Goal: Information Seeking & Learning: Understand process/instructions

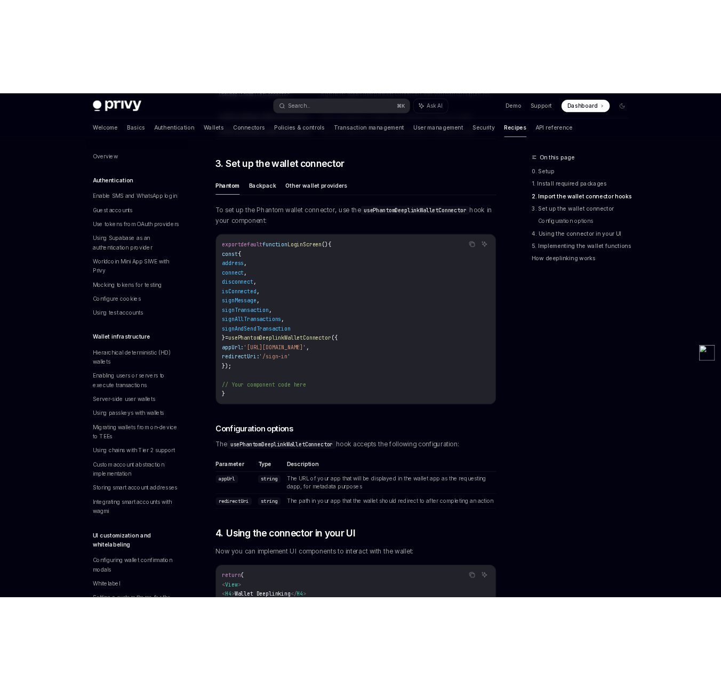
scroll to position [1068, 0]
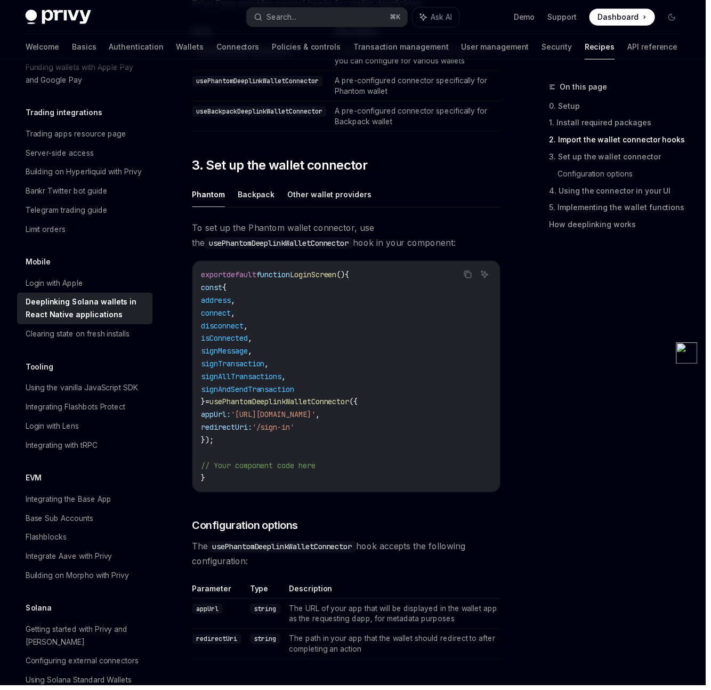
type textarea "*"
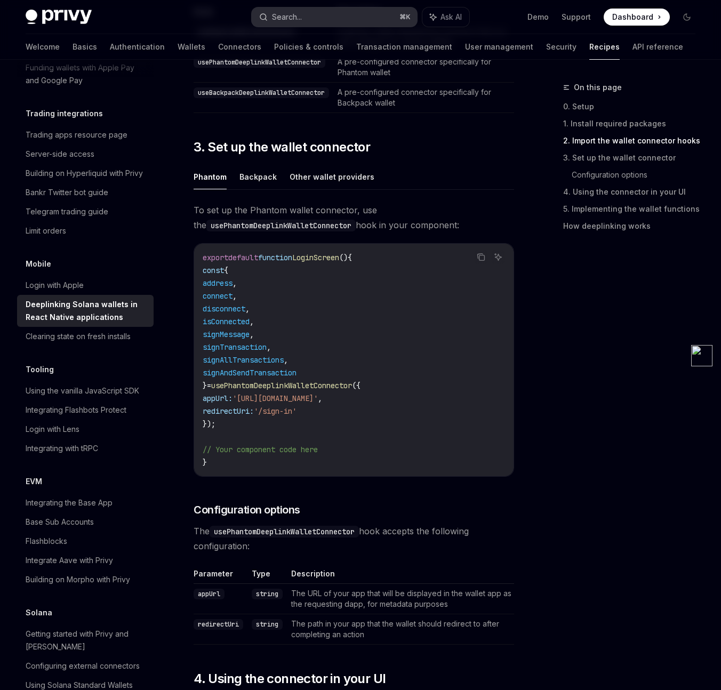
click at [342, 21] on button "Search... ⌘ K" at bounding box center [334, 16] width 165 height 19
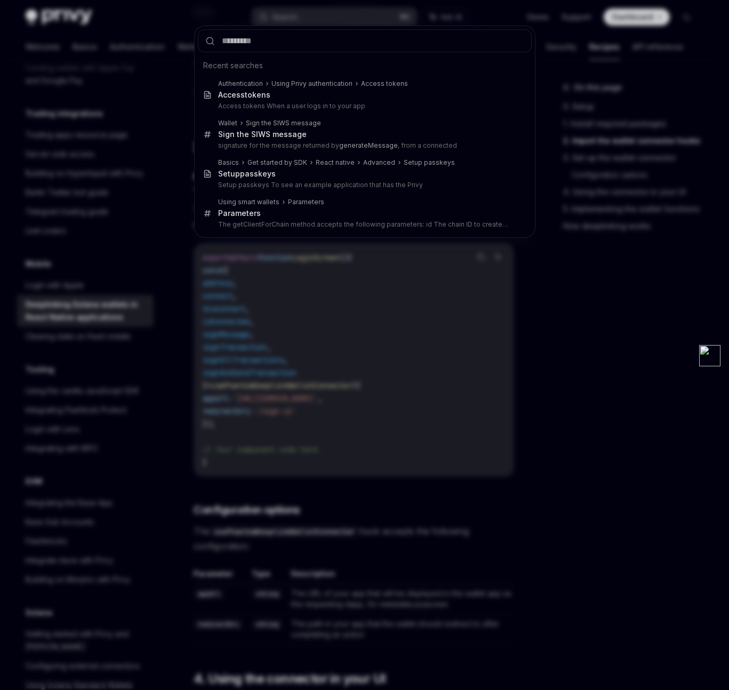
type input "**********"
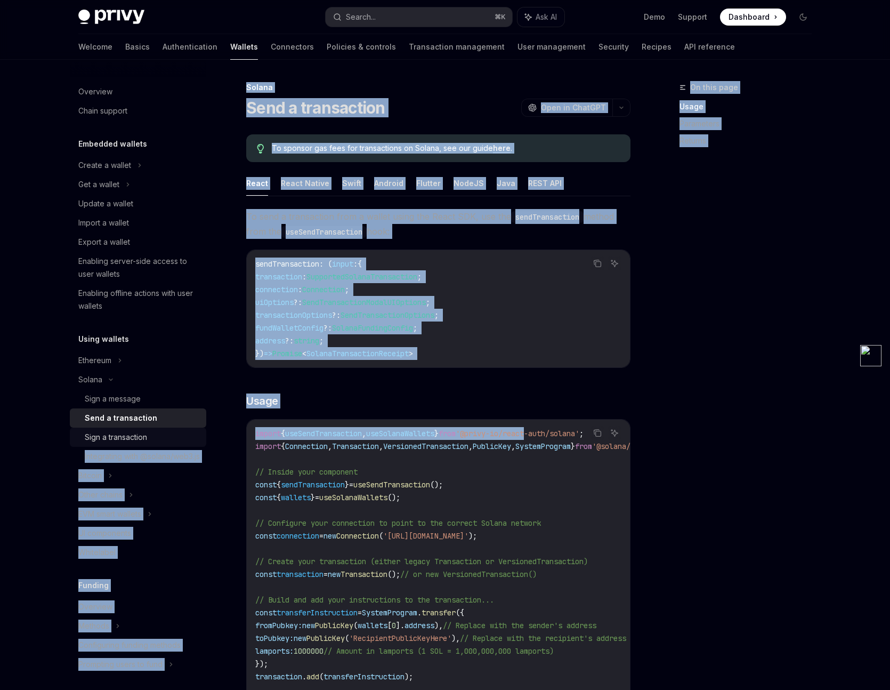
drag, startPoint x: 553, startPoint y: 432, endPoint x: 151, endPoint y: 435, distance: 401.4
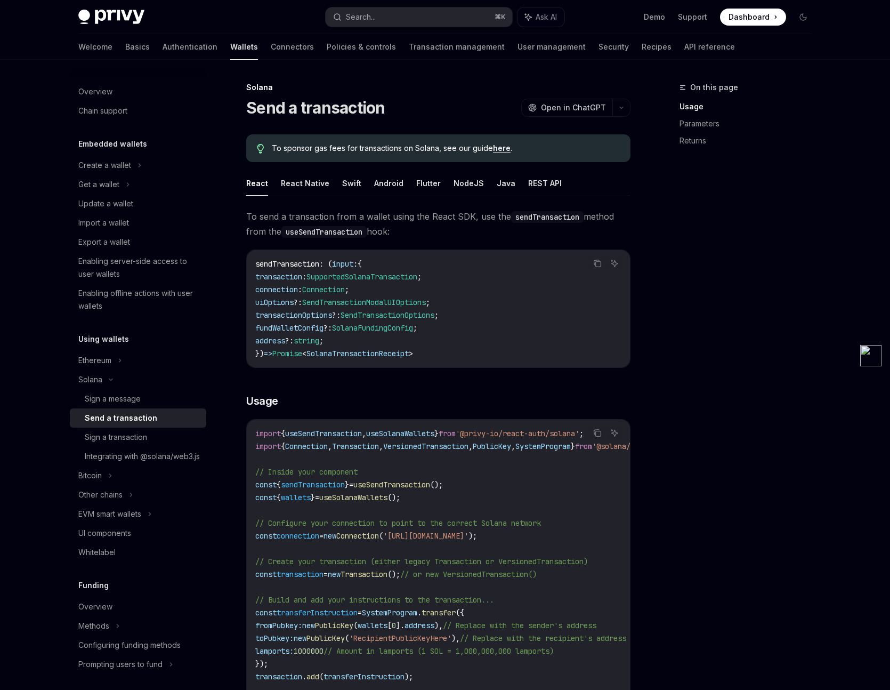
click at [358, 261] on span ":" at bounding box center [355, 264] width 4 height 10
click at [139, 400] on div "Sign a message" at bounding box center [113, 398] width 56 height 13
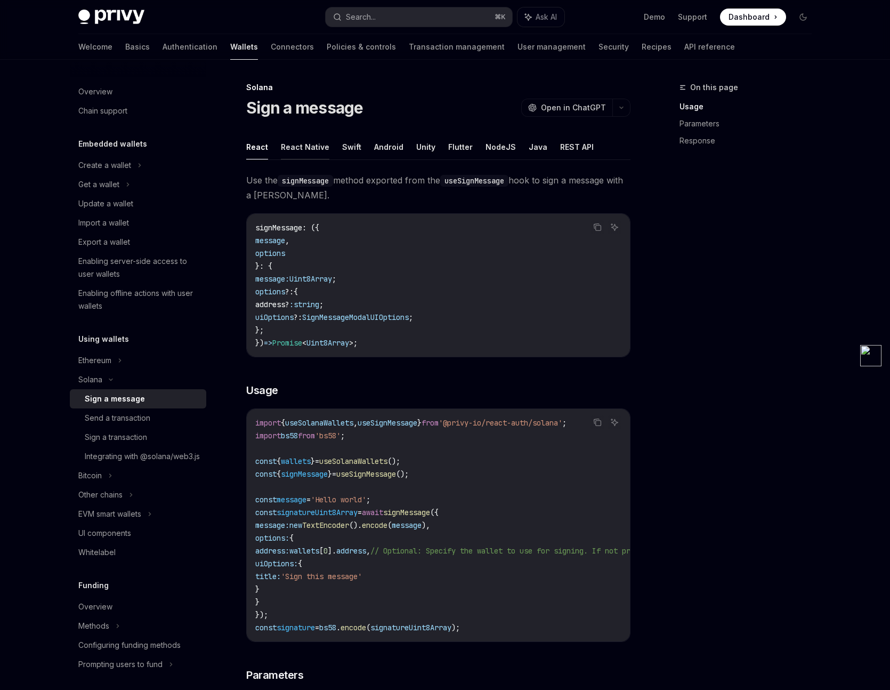
click at [311, 147] on button "React Native" at bounding box center [305, 146] width 49 height 25
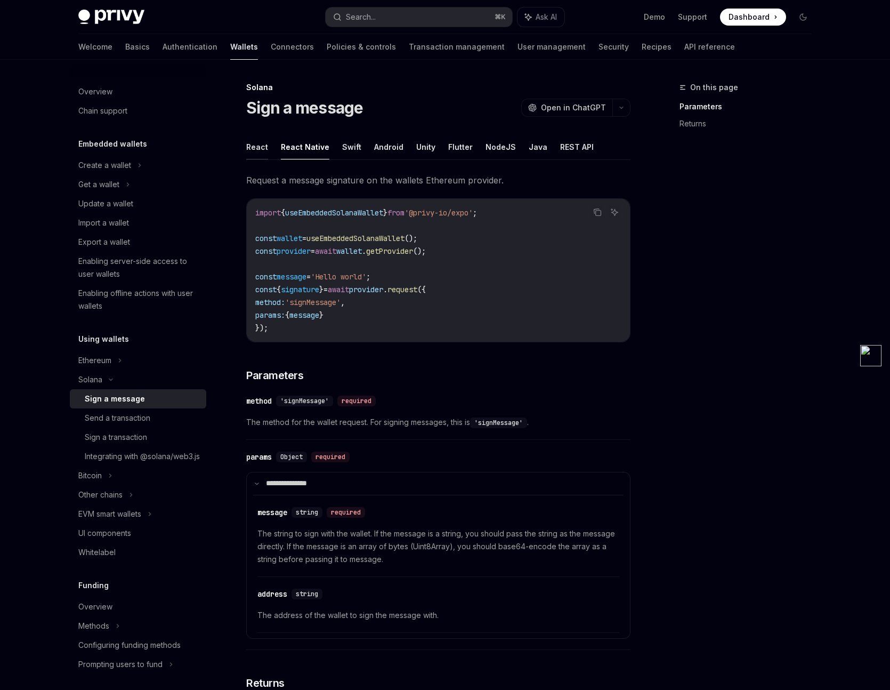
click at [258, 145] on button "React" at bounding box center [257, 146] width 22 height 25
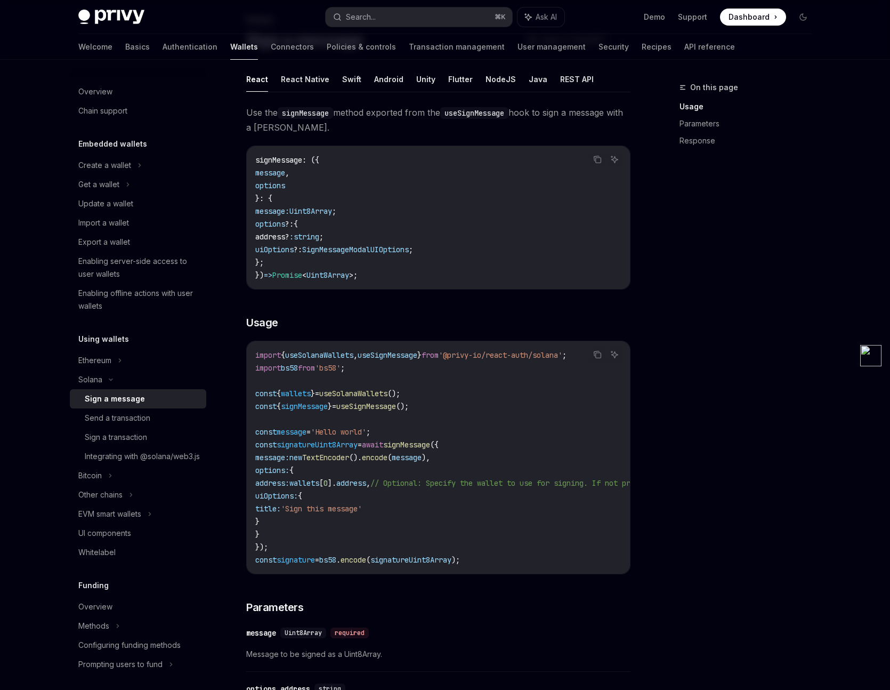
scroll to position [87, 0]
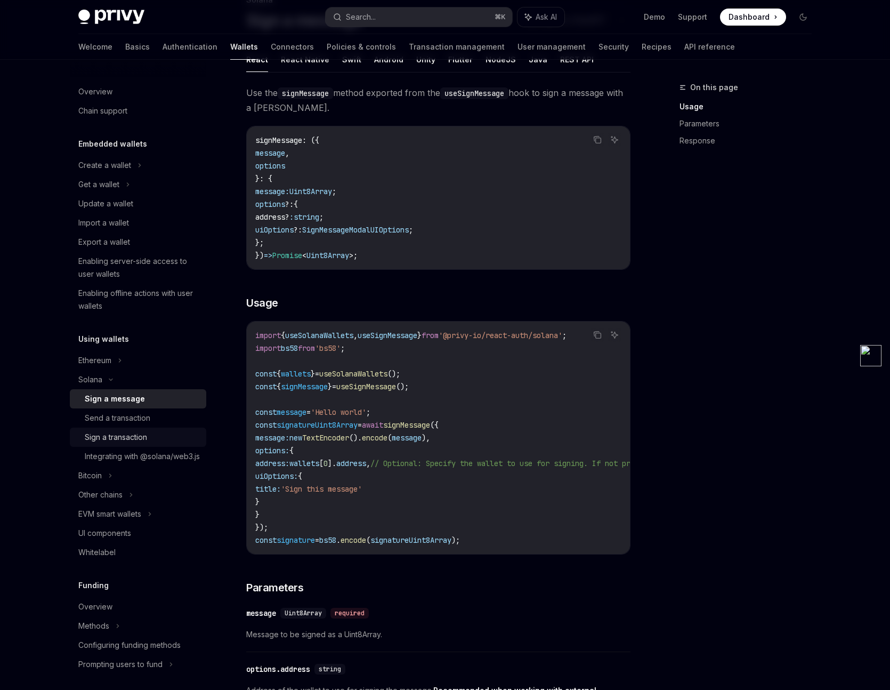
click at [120, 438] on div "Sign a transaction" at bounding box center [116, 437] width 62 height 13
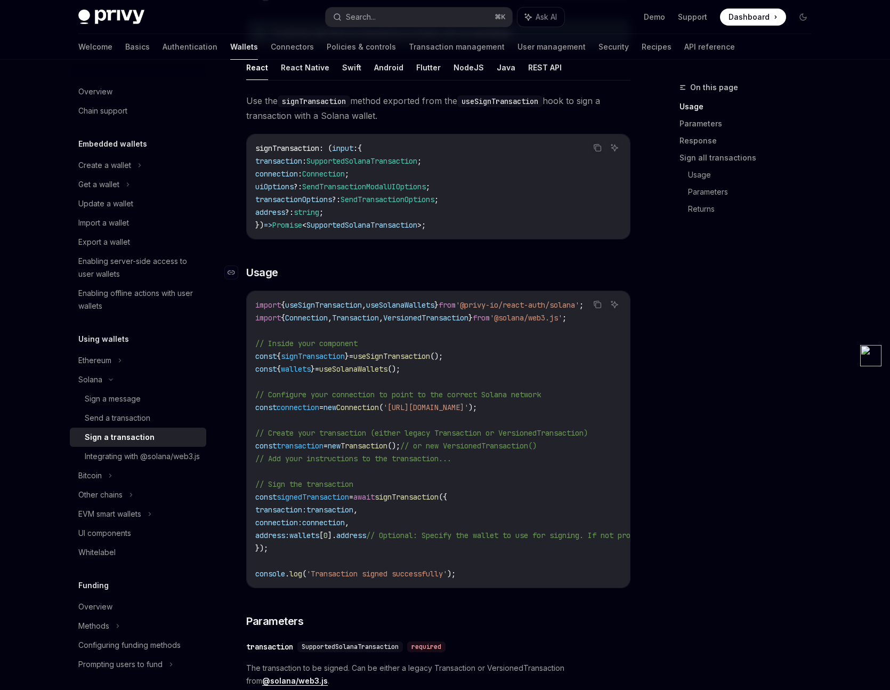
scroll to position [119, 0]
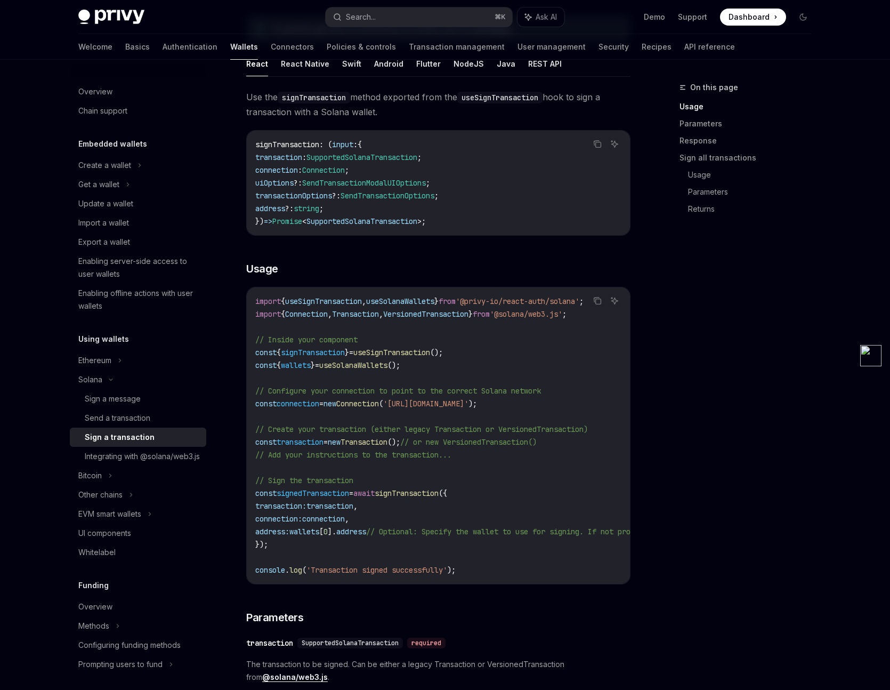
click at [326, 353] on span "signTransaction" at bounding box center [313, 353] width 64 height 10
click at [425, 349] on span "useSignTransaction" at bounding box center [391, 353] width 77 height 10
click at [336, 350] on span "signTransaction" at bounding box center [313, 353] width 64 height 10
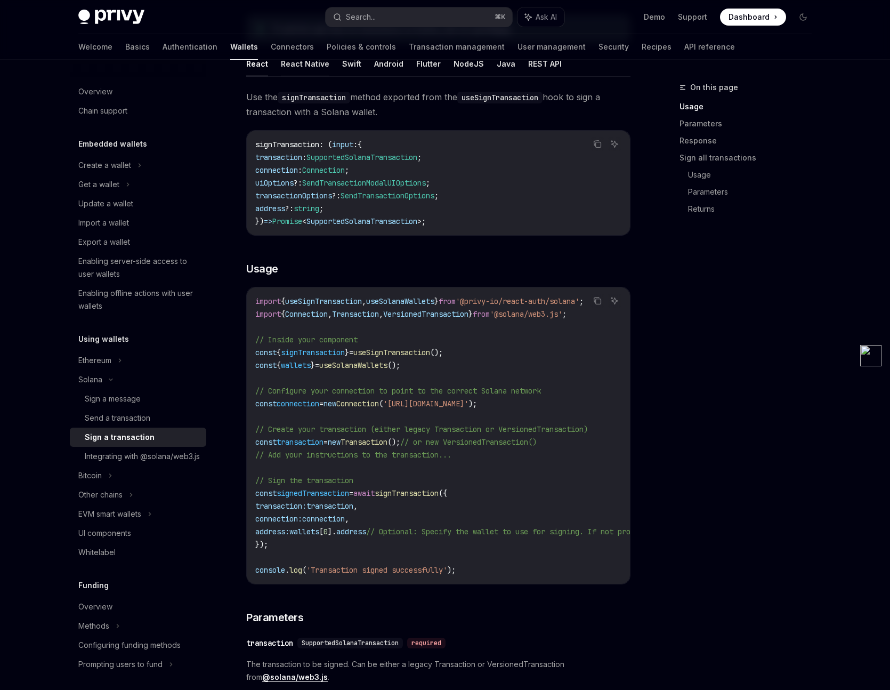
click at [305, 66] on button "React Native" at bounding box center [305, 63] width 49 height 25
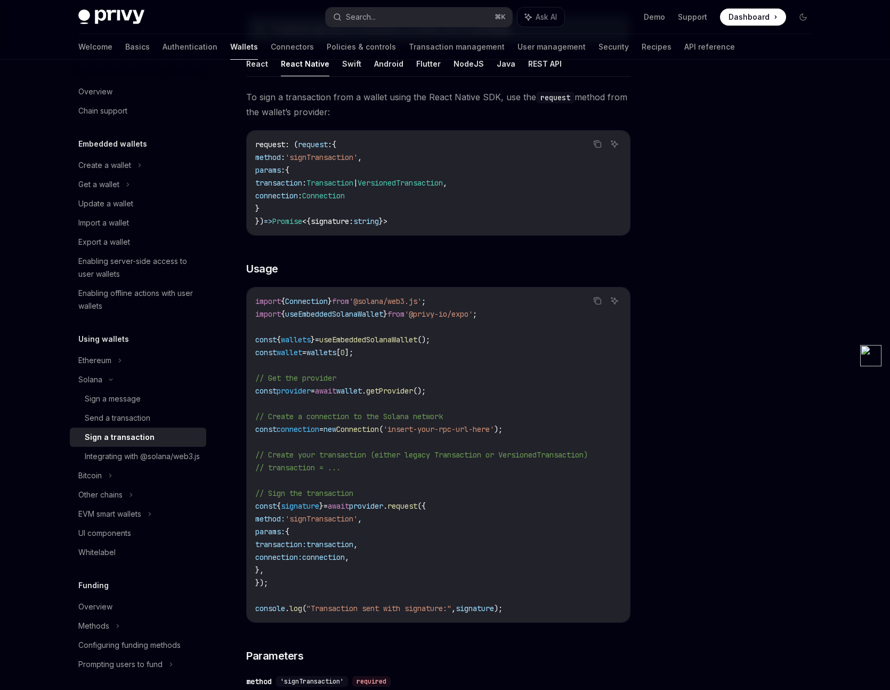
click at [376, 309] on span "useEmbeddedSolanaWallet" at bounding box center [334, 314] width 98 height 10
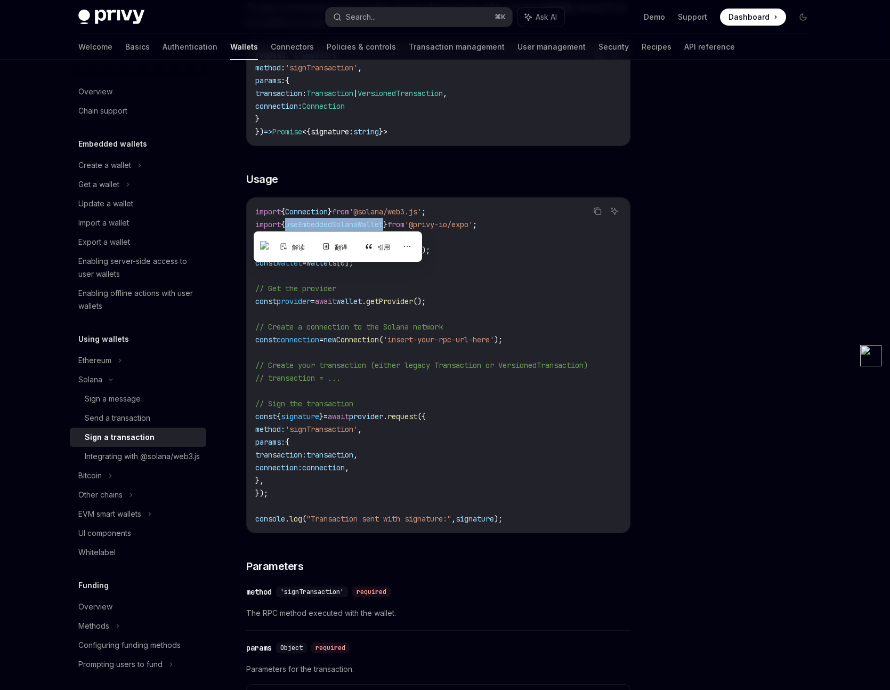
scroll to position [221, 0]
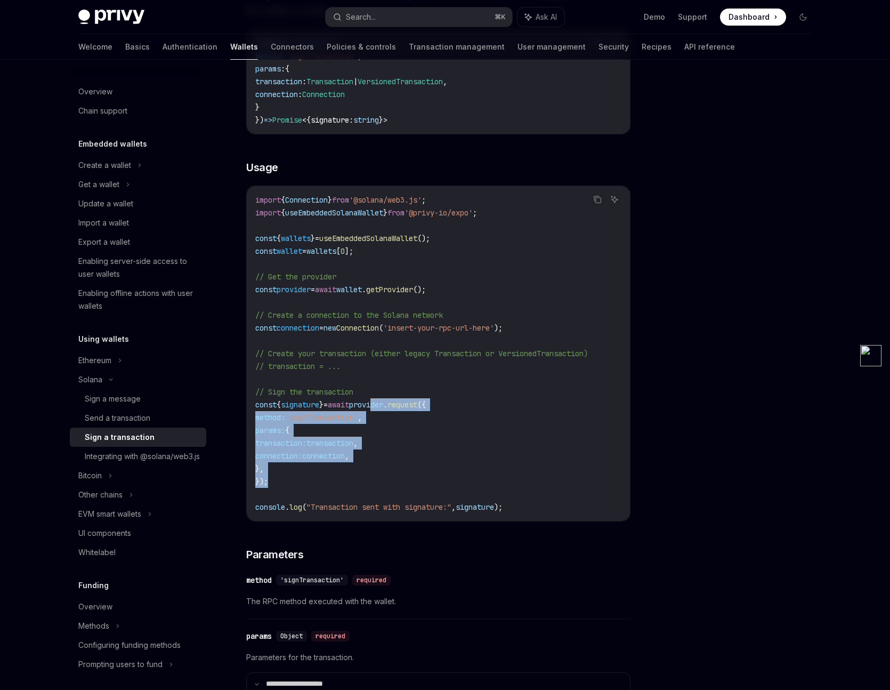
drag, startPoint x: 399, startPoint y: 399, endPoint x: 420, endPoint y: 478, distance: 81.7
click at [420, 478] on code "import { Connection } from '@solana/web3.js' ; import { useEmbeddedSolanaWallet…" at bounding box center [438, 353] width 366 height 320
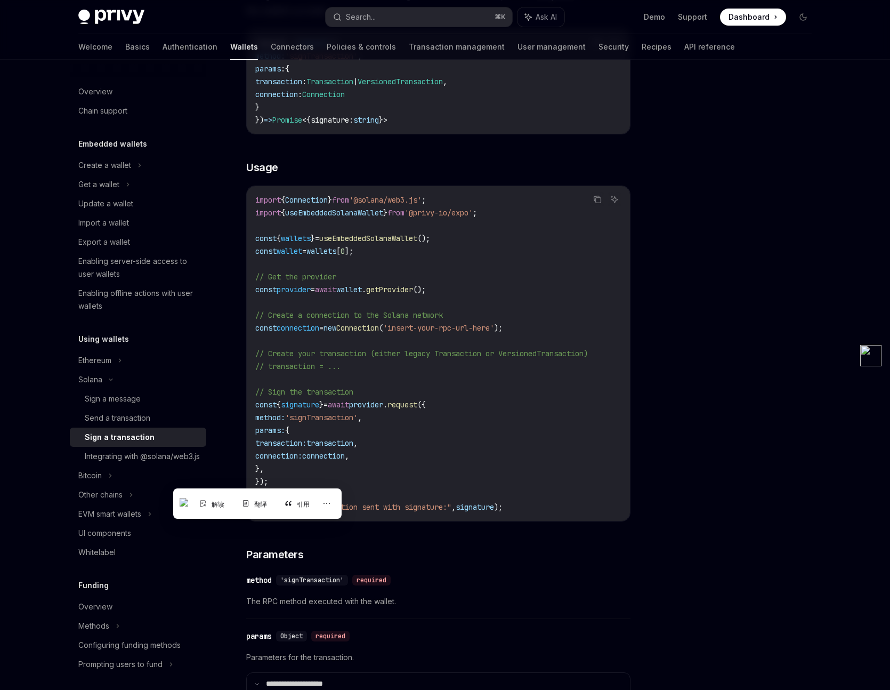
click at [436, 410] on code "import { Connection } from '@solana/web3.js' ; import { useEmbeddedSolanaWallet…" at bounding box center [438, 353] width 366 height 320
click at [383, 403] on span "provider" at bounding box center [366, 405] width 34 height 10
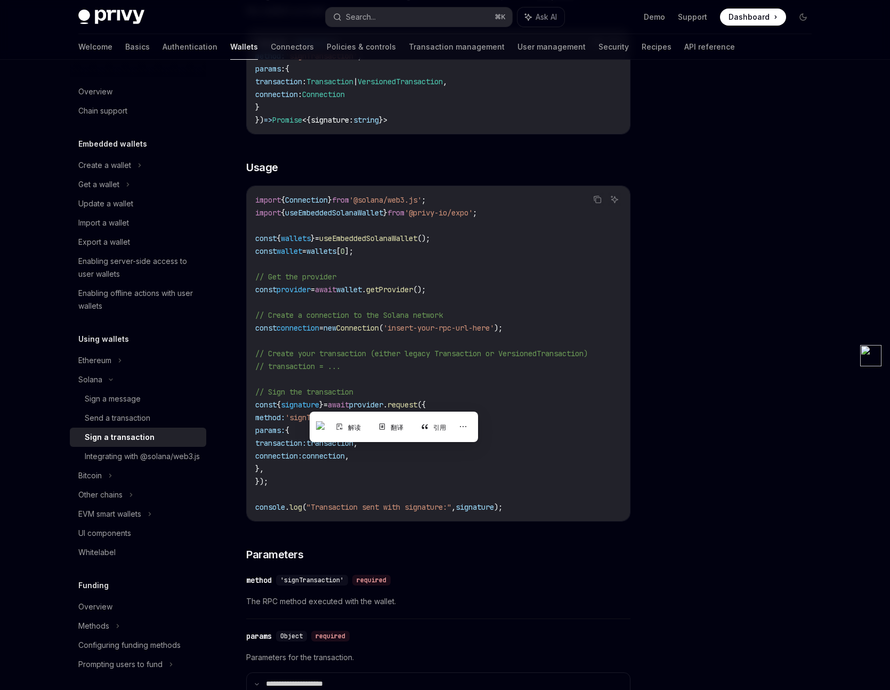
click at [383, 401] on span "provider" at bounding box center [366, 405] width 34 height 10
drag, startPoint x: 381, startPoint y: 401, endPoint x: 316, endPoint y: 474, distance: 97.7
click at [316, 474] on code "import { Connection } from '@solana/web3.js' ; import { useEmbeddedSolanaWallet…" at bounding box center [438, 353] width 366 height 320
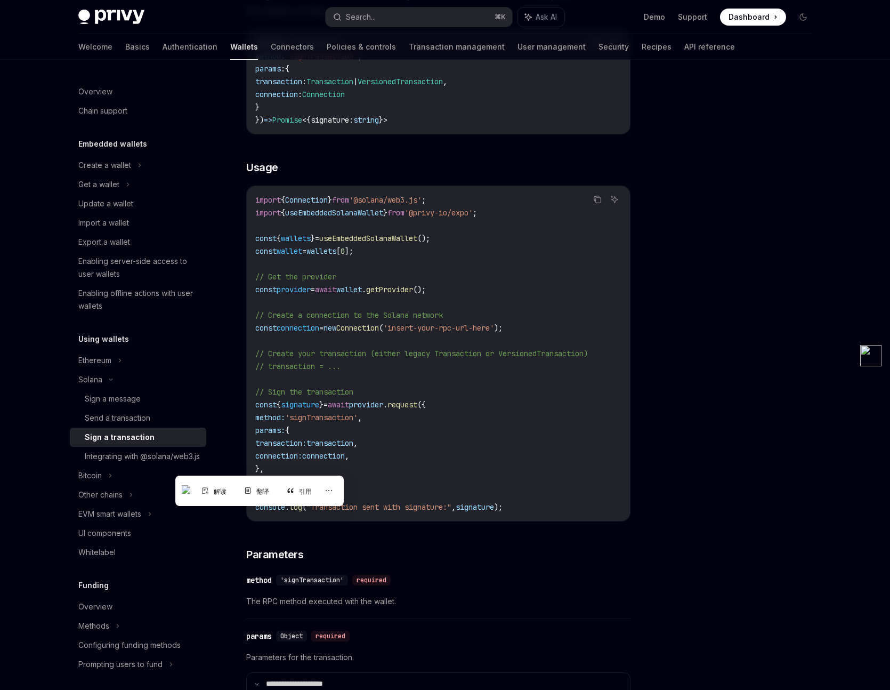
click at [333, 445] on span "transaction" at bounding box center [330, 443] width 47 height 10
click at [352, 436] on code "import { Connection } from '@solana/web3.js' ; import { useEmbeddedSolanaWallet…" at bounding box center [438, 353] width 366 height 320
click at [345, 454] on span "connection" at bounding box center [323, 456] width 43 height 10
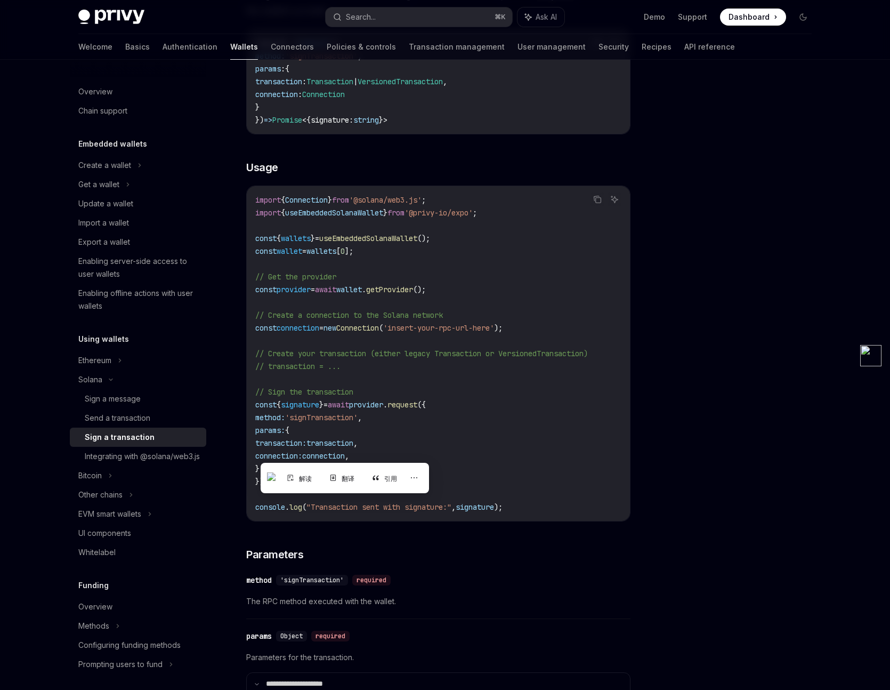
click at [428, 382] on code "import { Connection } from '@solana/web3.js' ; import { useEmbeddedSolanaWallet…" at bounding box center [438, 353] width 366 height 320
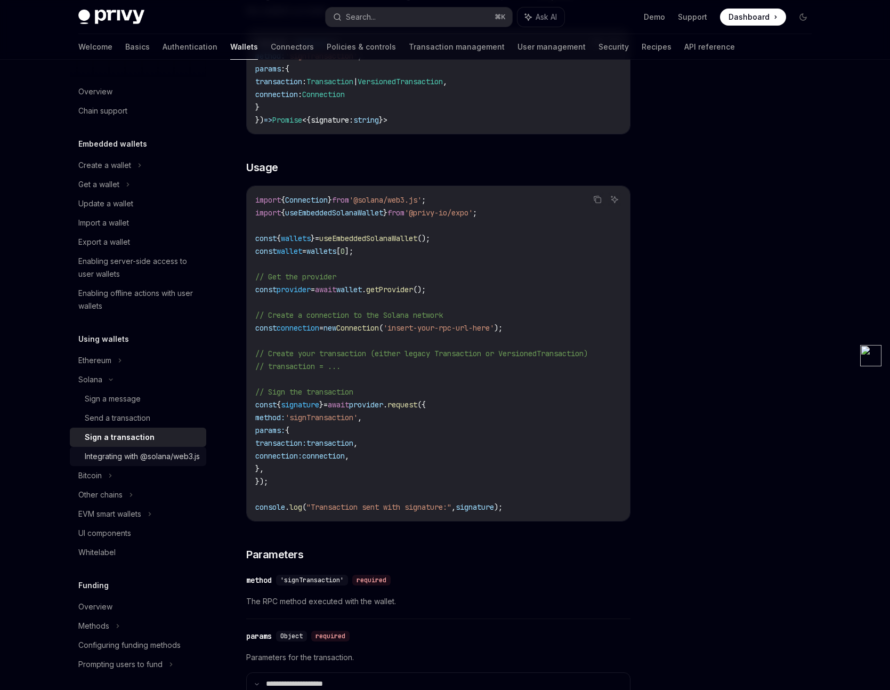
click at [128, 460] on div "Integrating with @solana/web3.js" at bounding box center [142, 456] width 115 height 13
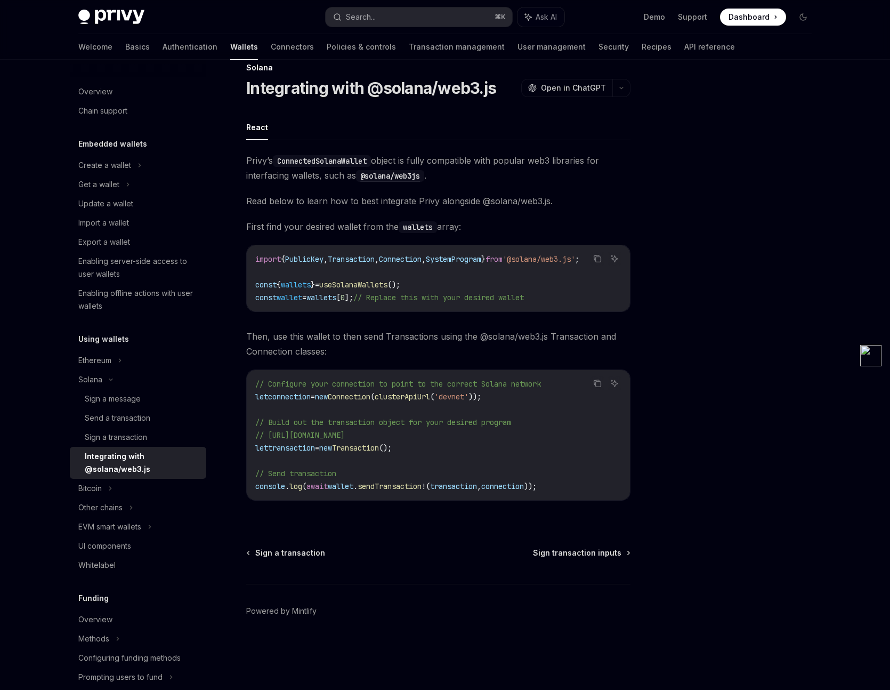
scroll to position [10, 0]
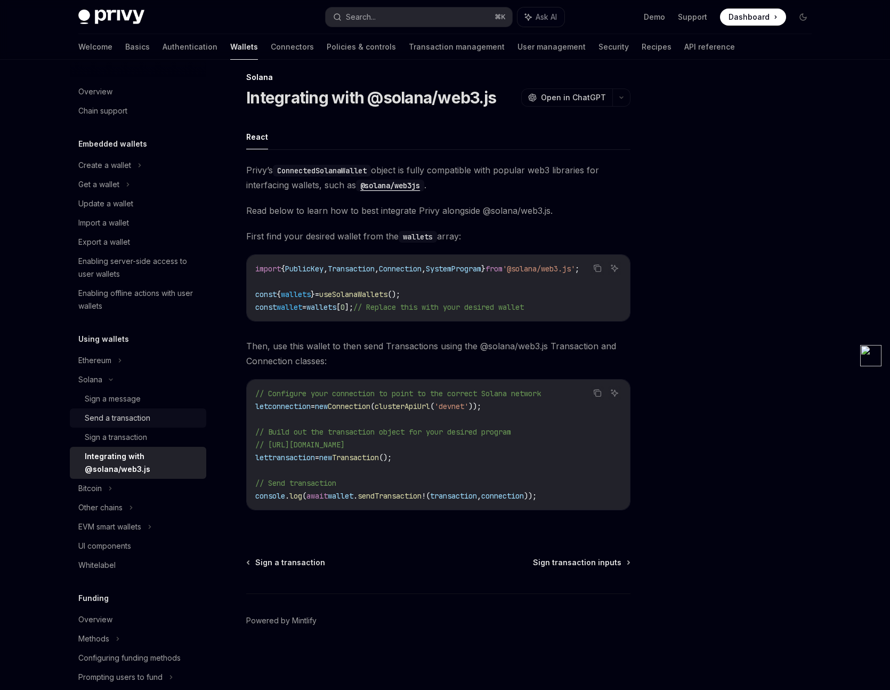
click at [127, 421] on div "Send a transaction" at bounding box center [118, 418] width 66 height 13
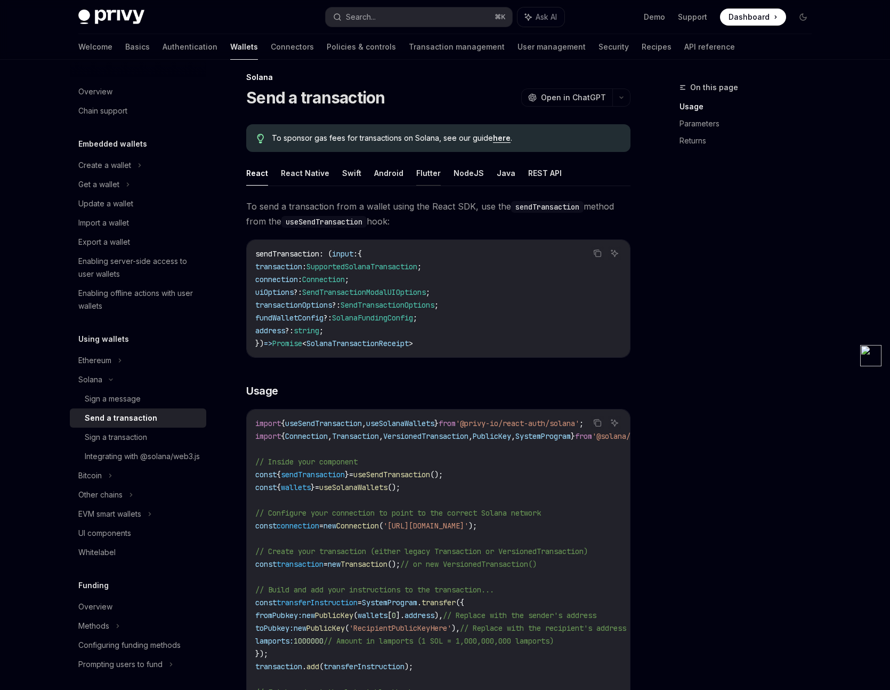
click at [433, 167] on button "Flutter" at bounding box center [428, 172] width 25 height 25
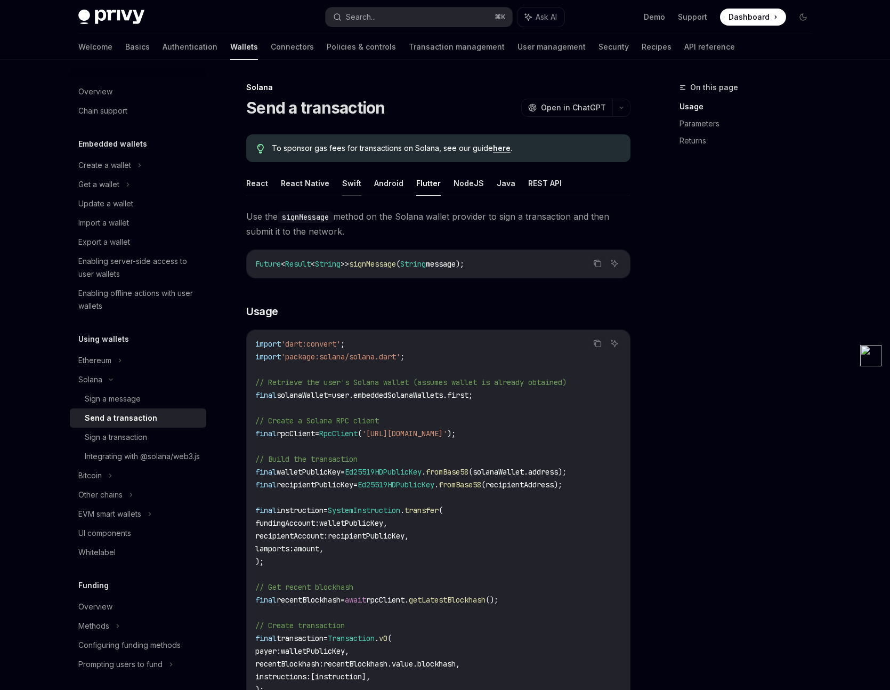
click at [355, 186] on button "Swift" at bounding box center [351, 183] width 19 height 25
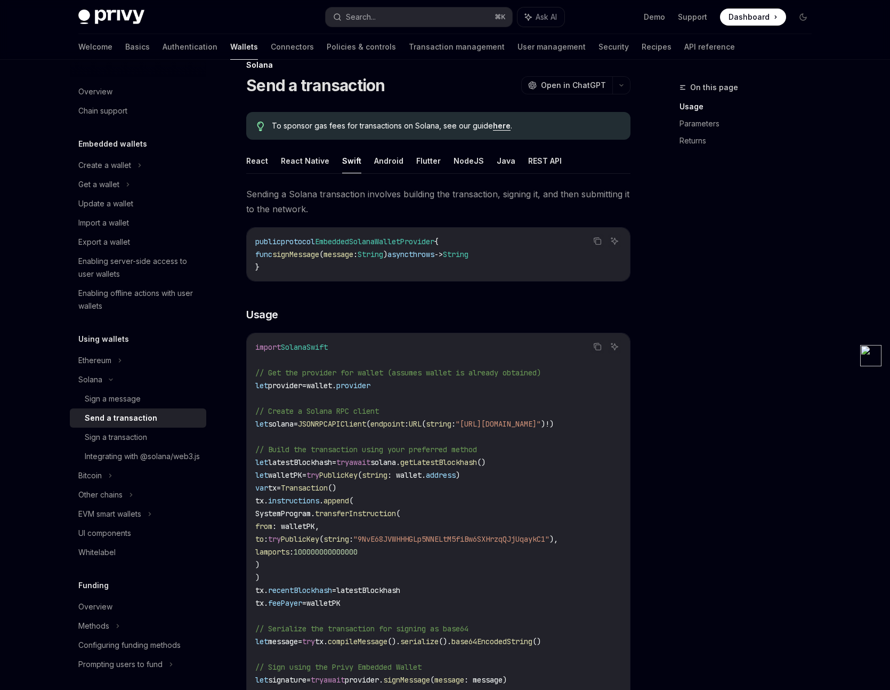
scroll to position [5, 0]
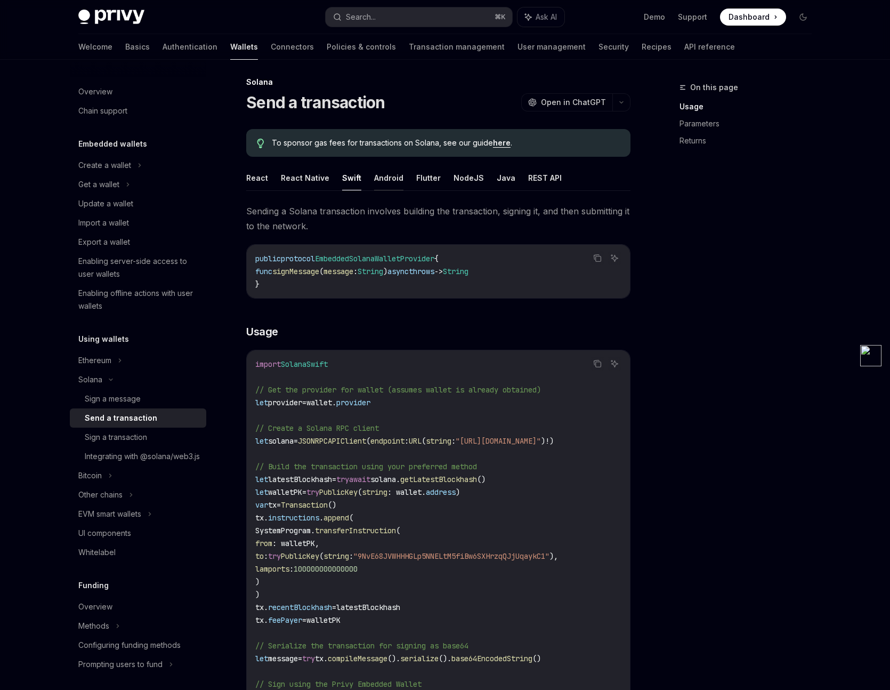
click at [376, 179] on button "Android" at bounding box center [388, 177] width 29 height 25
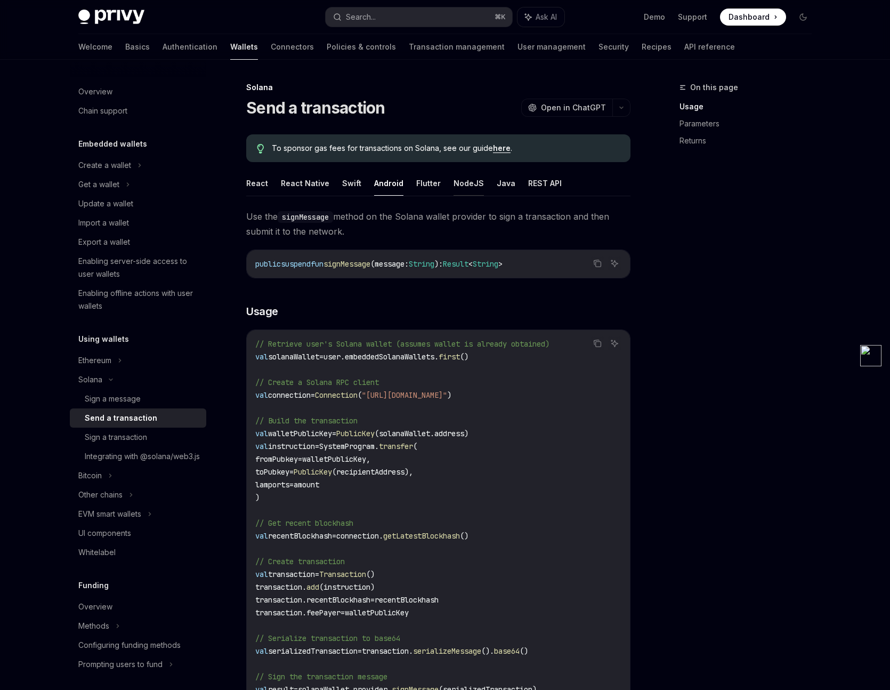
click at [454, 180] on button "NodeJS" at bounding box center [469, 183] width 30 height 25
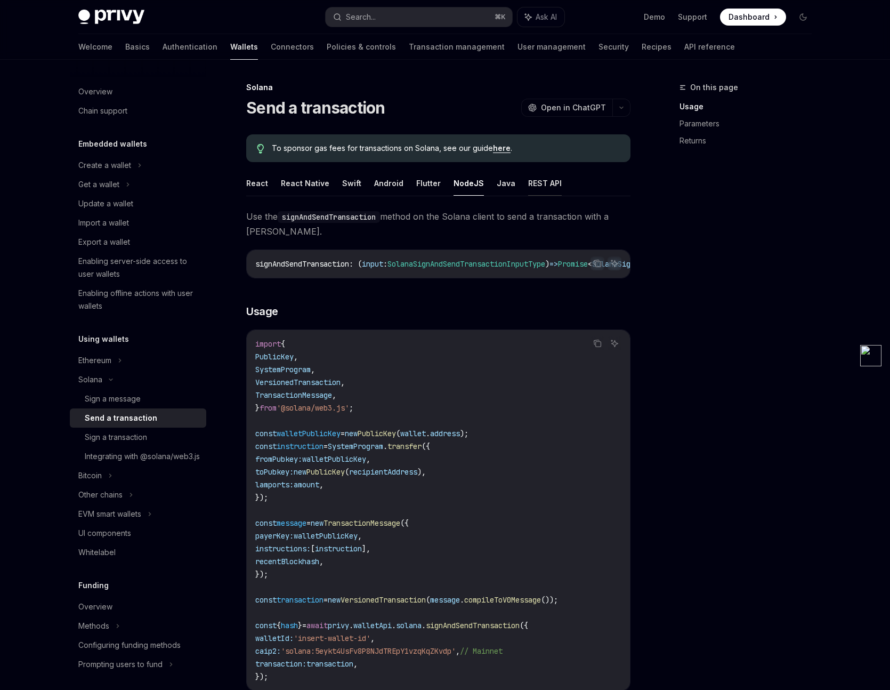
click at [528, 184] on button "REST API" at bounding box center [545, 183] width 34 height 25
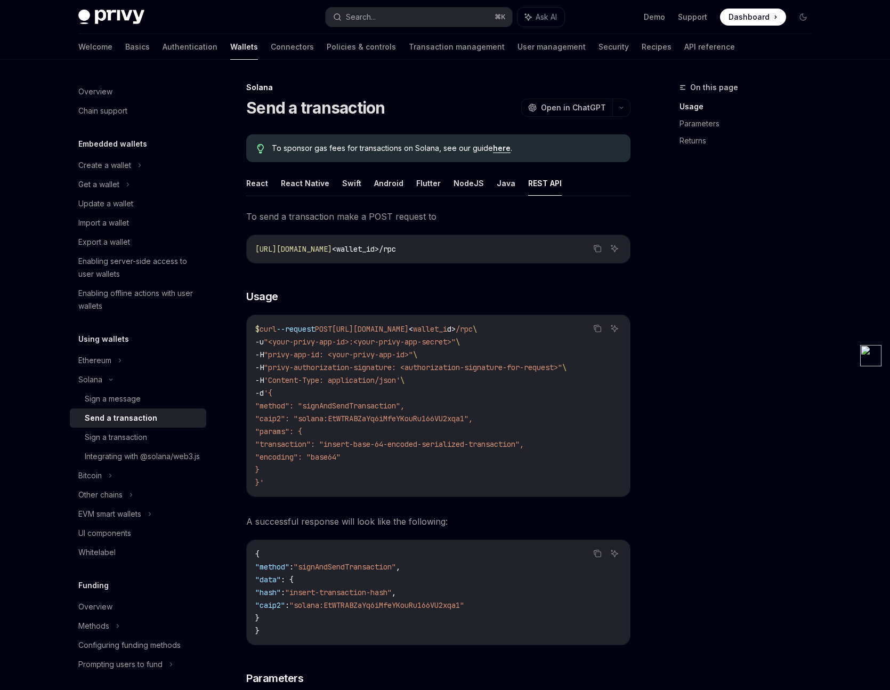
click at [505, 184] on ul "React React Native Swift Android Flutter NodeJS Java REST API" at bounding box center [438, 184] width 384 height 26
click at [287, 187] on button "React Native" at bounding box center [305, 183] width 49 height 25
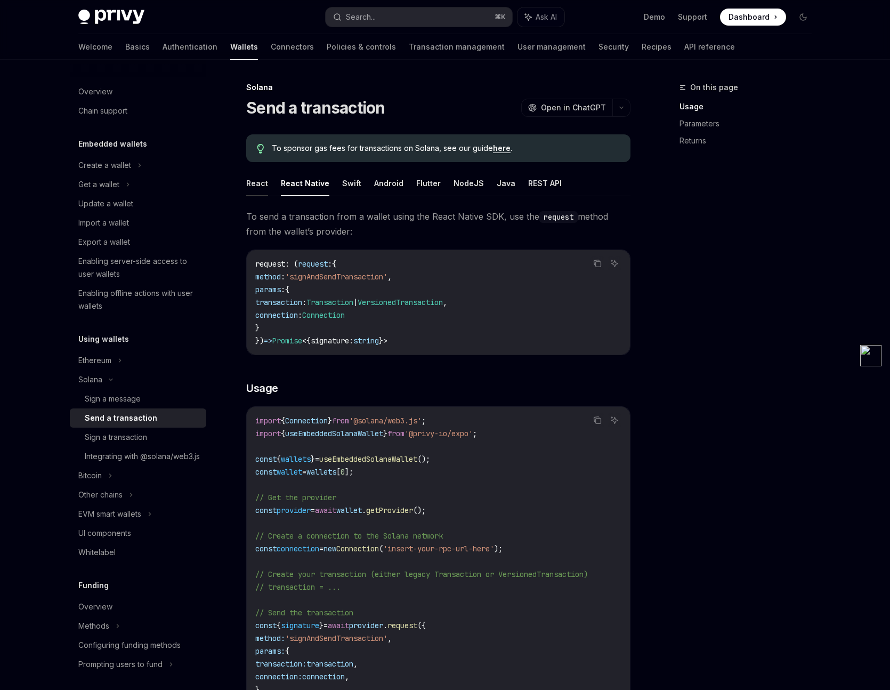
click at [254, 182] on button "React" at bounding box center [257, 183] width 22 height 25
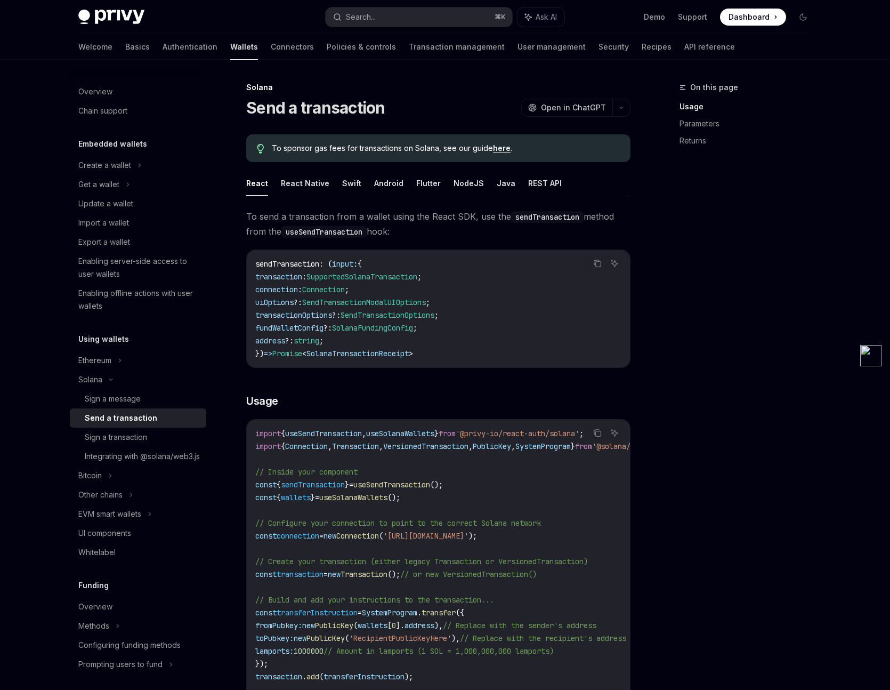
click at [342, 486] on span "sendTransaction" at bounding box center [313, 485] width 64 height 10
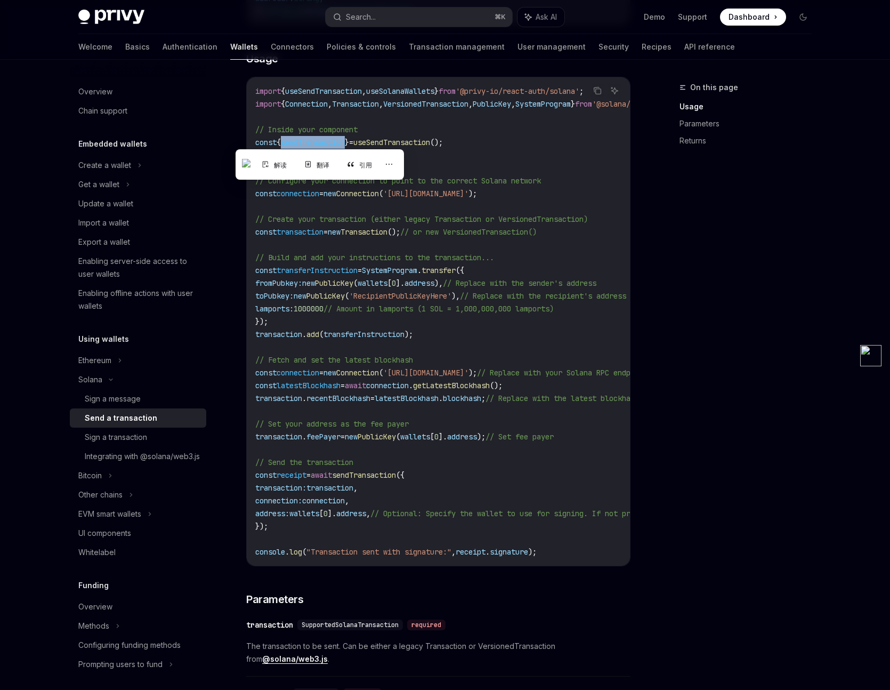
scroll to position [358, 0]
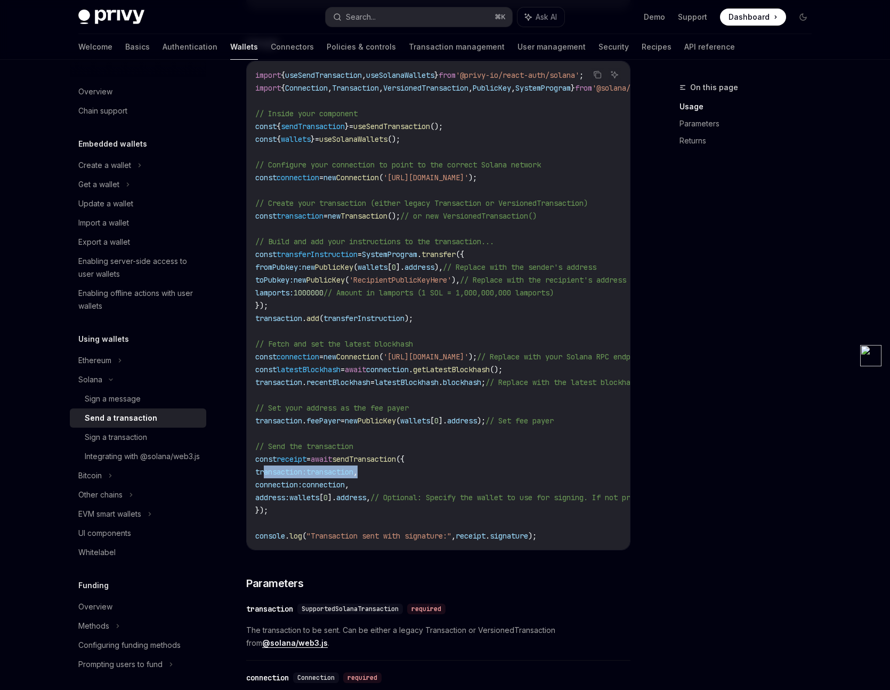
drag, startPoint x: 262, startPoint y: 472, endPoint x: 418, endPoint y: 473, distance: 155.7
click at [418, 473] on code "import { useSendTransaction , useSolanaWallets } from '@privy-io/react-auth/sol…" at bounding box center [536, 305] width 563 height 473
click at [384, 436] on code "import { useSendTransaction , useSolanaWallets } from '@privy-io/react-auth/sol…" at bounding box center [536, 305] width 563 height 473
drag, startPoint x: 259, startPoint y: 420, endPoint x: 337, endPoint y: 418, distance: 77.8
click at [337, 418] on span "transaction . feePayer = new PublicKey ( wallets [ 0 ]. address ); // Set fee p…" at bounding box center [404, 421] width 299 height 10
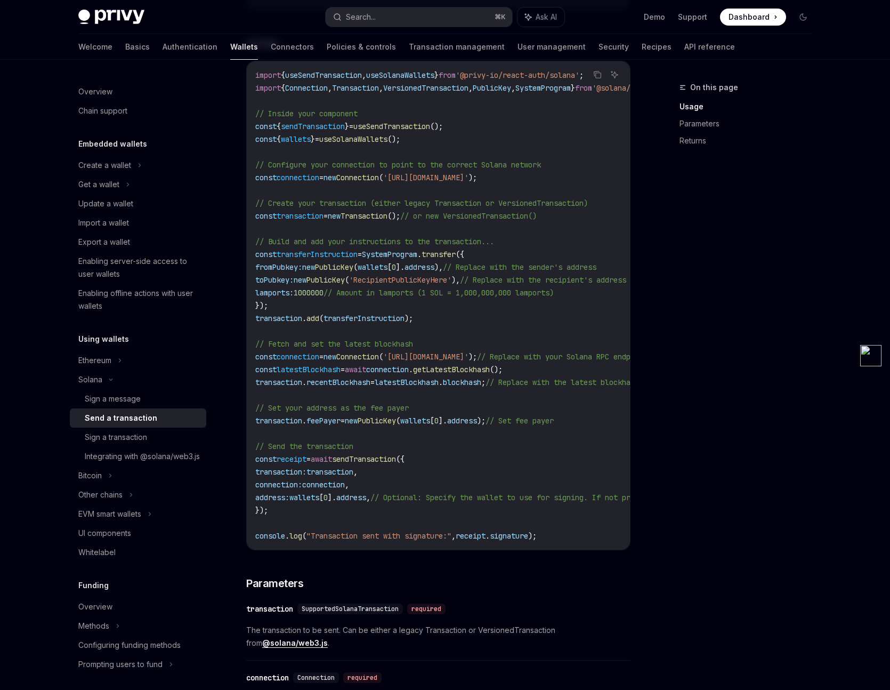
click at [479, 446] on code "import { useSendTransaction , useSolanaWallets } from '@privy-io/react-auth/sol…" at bounding box center [536, 305] width 563 height 473
drag, startPoint x: 438, startPoint y: 422, endPoint x: 489, endPoint y: 422, distance: 50.6
click at [489, 422] on span "transaction . feePayer = new PublicKey ( wallets [ 0 ]. address ); // Set fee p…" at bounding box center [404, 421] width 299 height 10
click at [312, 357] on span "connection" at bounding box center [298, 357] width 43 height 10
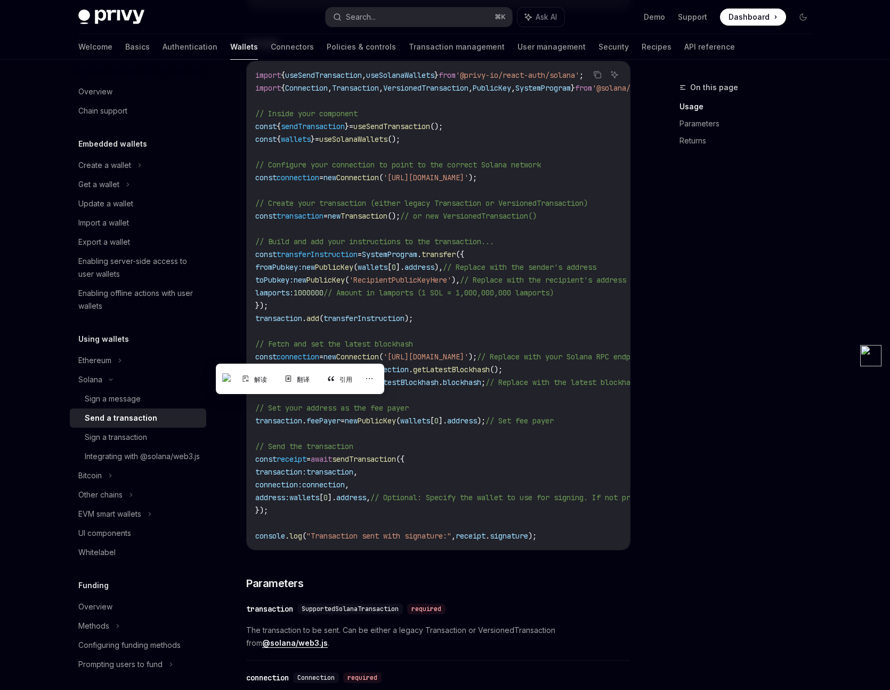
click at [307, 472] on span "transaction:" at bounding box center [280, 472] width 51 height 10
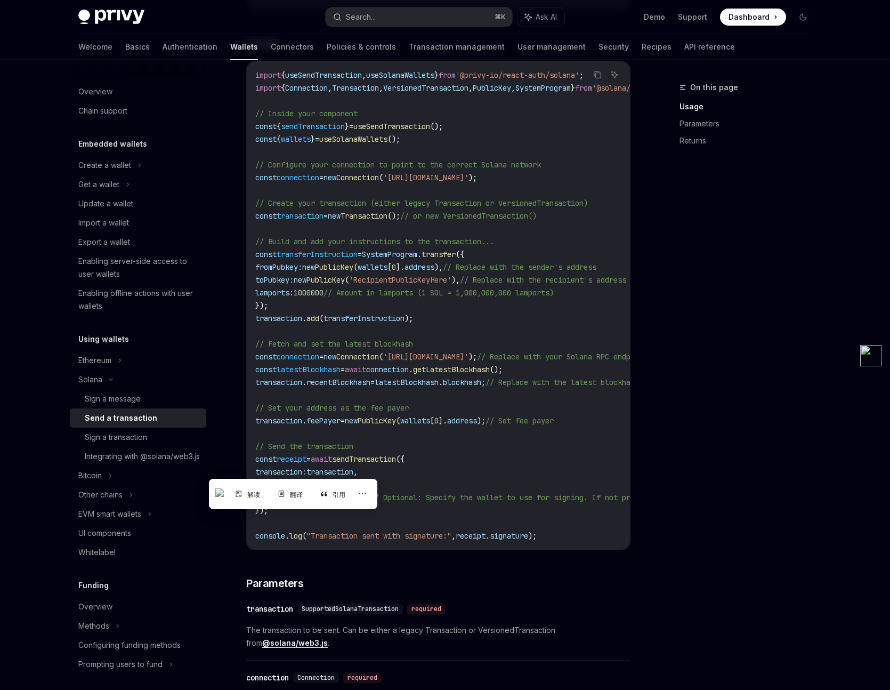
click at [353, 471] on span "transaction" at bounding box center [330, 472] width 47 height 10
click at [290, 473] on span "transaction:" at bounding box center [280, 472] width 51 height 10
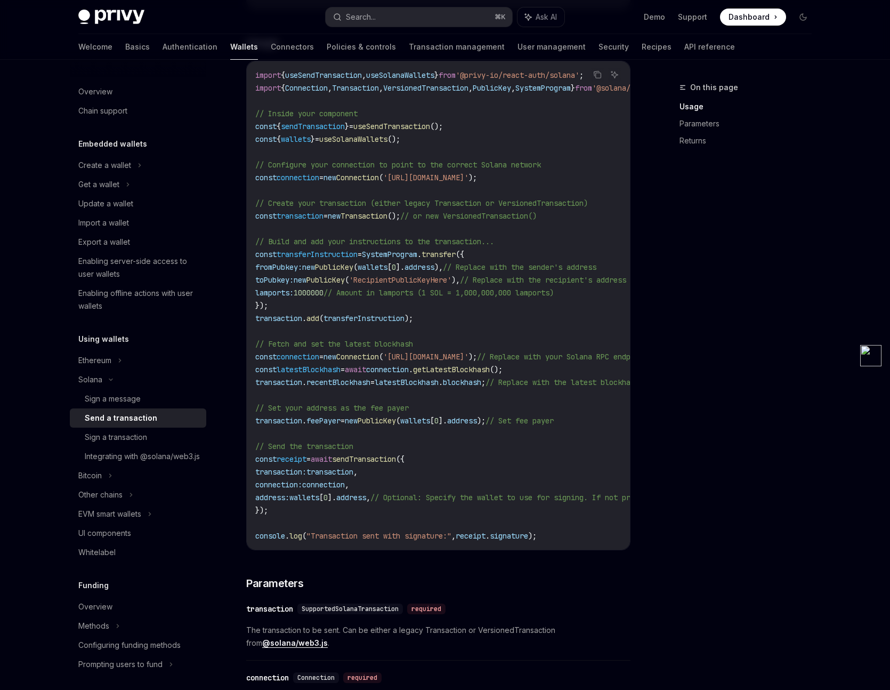
click at [297, 423] on span "transaction" at bounding box center [278, 421] width 47 height 10
click at [295, 316] on span "transaction" at bounding box center [278, 318] width 47 height 10
click at [328, 303] on code "import { useSendTransaction , useSolanaWallets } from '@privy-io/react-auth/sol…" at bounding box center [536, 305] width 563 height 473
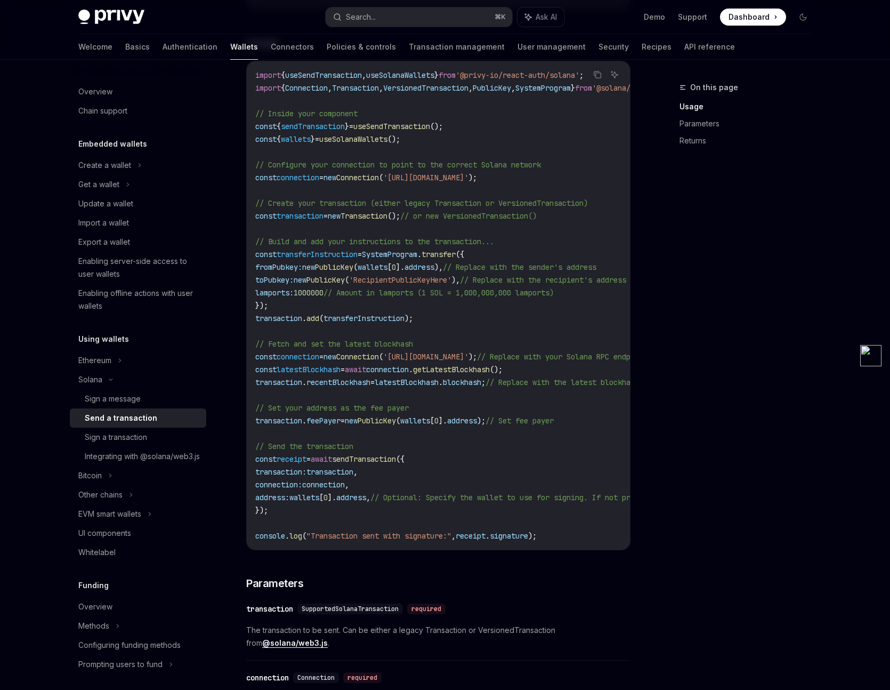
click at [282, 320] on span "transaction" at bounding box center [278, 318] width 47 height 10
click at [319, 428] on code "import { useSendTransaction , useSolanaWallets } from '@privy-io/react-auth/sol…" at bounding box center [536, 305] width 563 height 473
click at [351, 384] on span "recentBlockhash" at bounding box center [339, 382] width 64 height 10
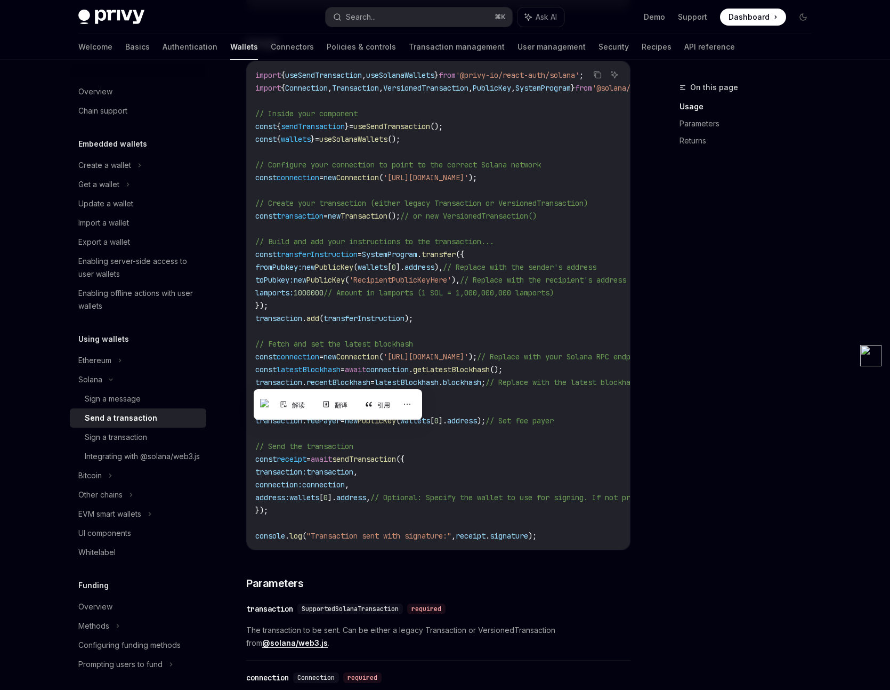
click at [351, 384] on span "recentBlockhash" at bounding box center [339, 382] width 64 height 10
click at [289, 420] on span "transaction" at bounding box center [278, 421] width 47 height 10
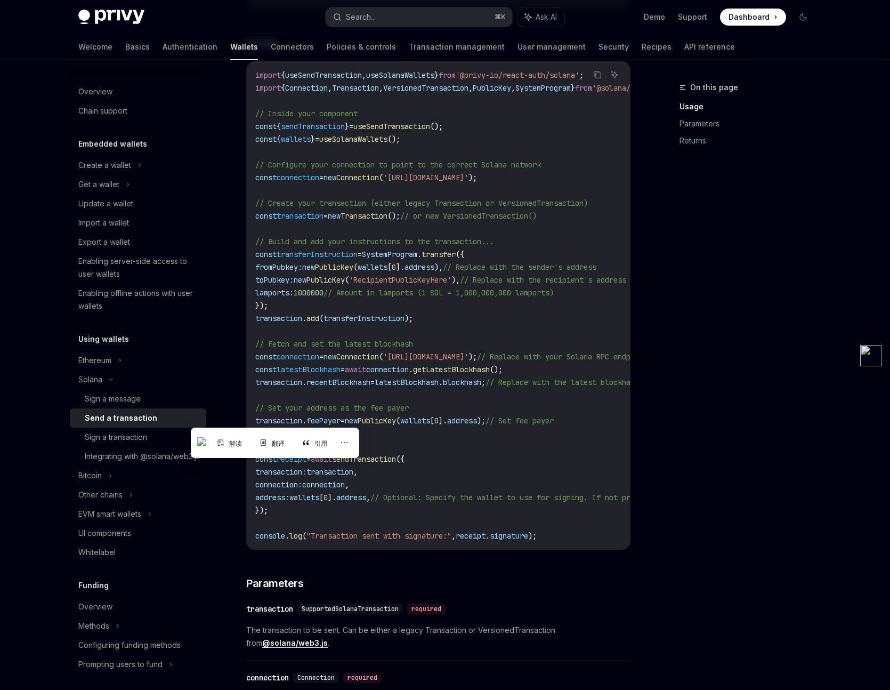
click at [304, 414] on code "import { useSendTransaction , useSolanaWallets } from '@privy-io/react-auth/sol…" at bounding box center [536, 305] width 563 height 473
click at [307, 476] on span "transaction:" at bounding box center [280, 472] width 51 height 10
click at [302, 481] on span "connection:" at bounding box center [278, 485] width 47 height 10
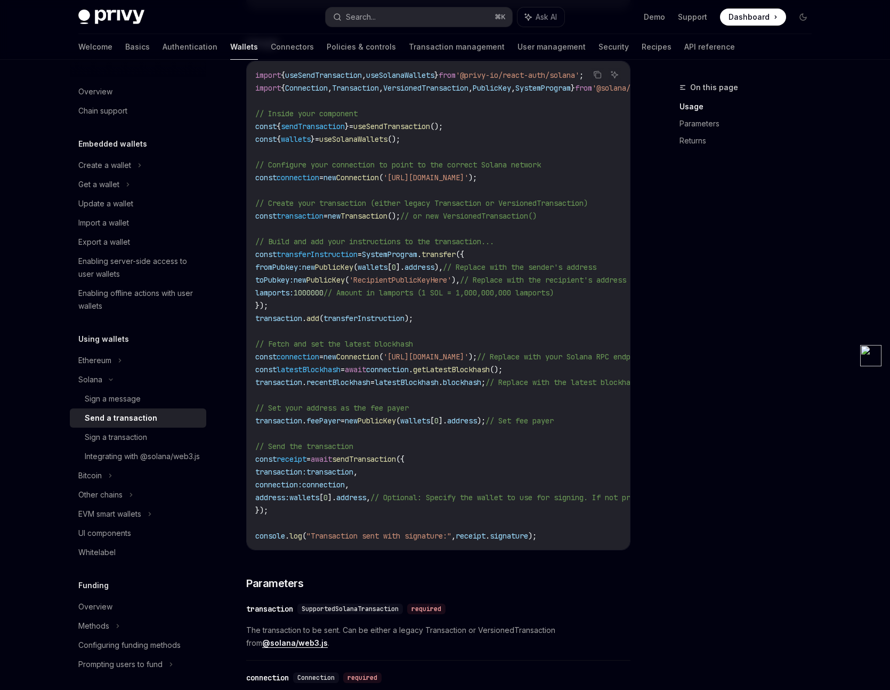
click at [302, 481] on span "connection:" at bounding box center [278, 485] width 47 height 10
click at [296, 482] on span "connection:" at bounding box center [278, 485] width 47 height 10
click at [289, 500] on span "address:" at bounding box center [272, 498] width 34 height 10
click at [381, 453] on code "import { useSendTransaction , useSolanaWallets } from '@privy-io/react-auth/sol…" at bounding box center [536, 305] width 563 height 473
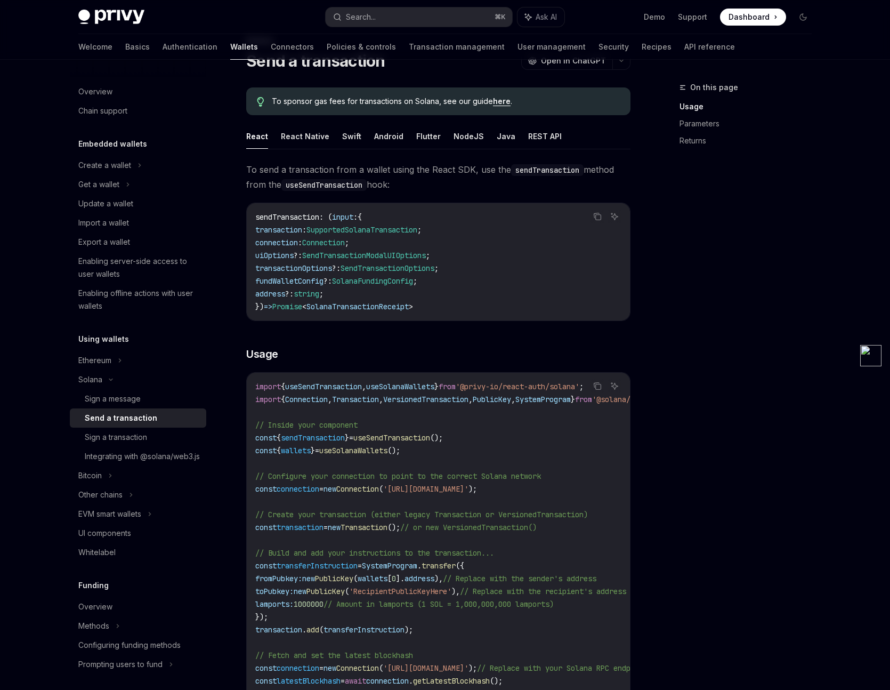
scroll to position [43, 0]
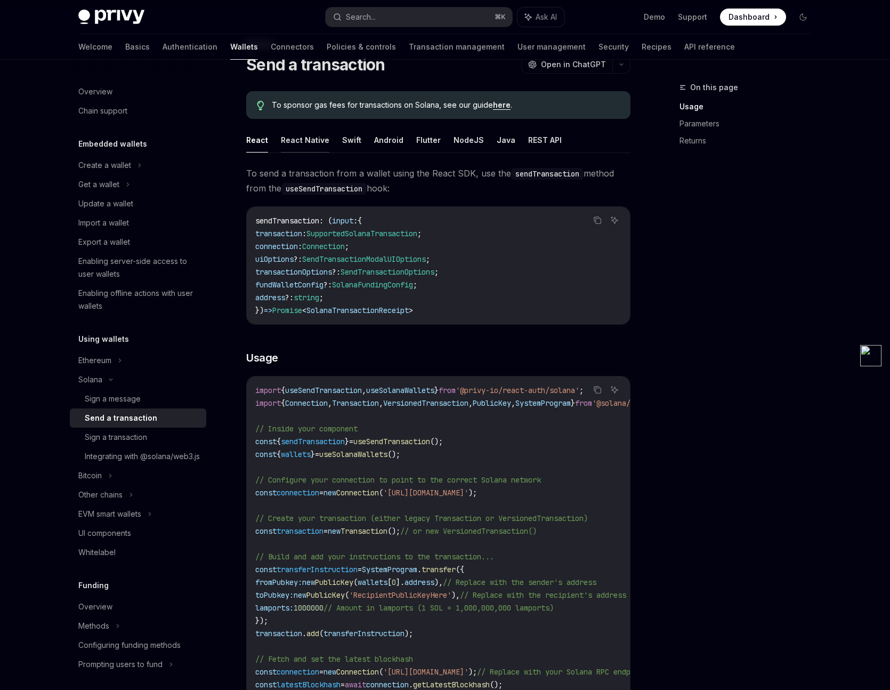
click at [317, 142] on button "React Native" at bounding box center [305, 139] width 49 height 25
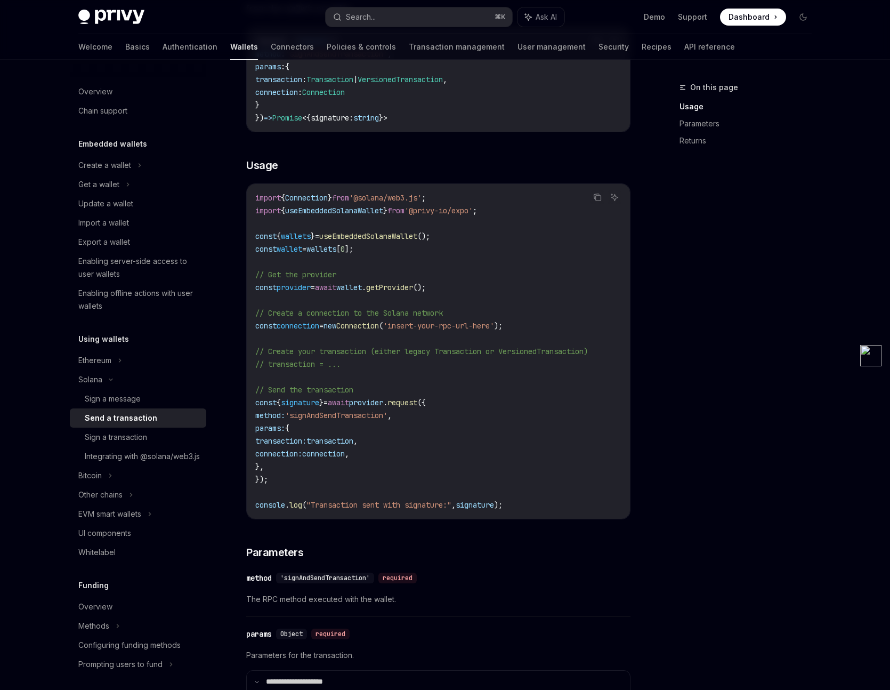
scroll to position [225, 0]
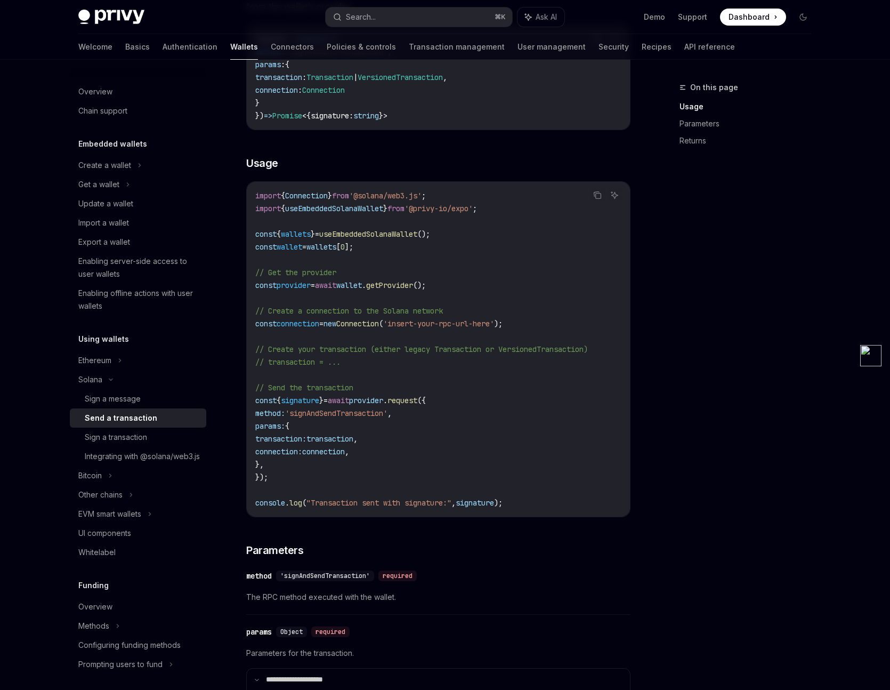
click at [355, 444] on code "import { Connection } from '@solana/web3.js' ; import { useEmbeddedSolanaWallet…" at bounding box center [438, 349] width 366 height 320
click at [353, 437] on span "transaction" at bounding box center [330, 439] width 47 height 10
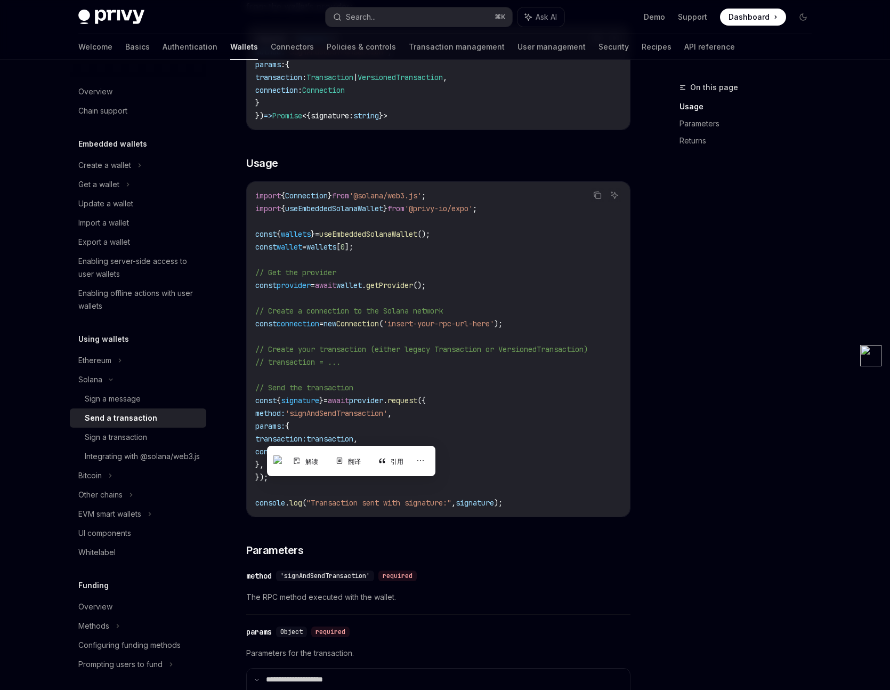
click at [385, 433] on code "import { Connection } from '@solana/web3.js' ; import { useEmbeddedSolanaWallet…" at bounding box center [438, 349] width 366 height 320
click at [345, 450] on span "connection" at bounding box center [323, 452] width 43 height 10
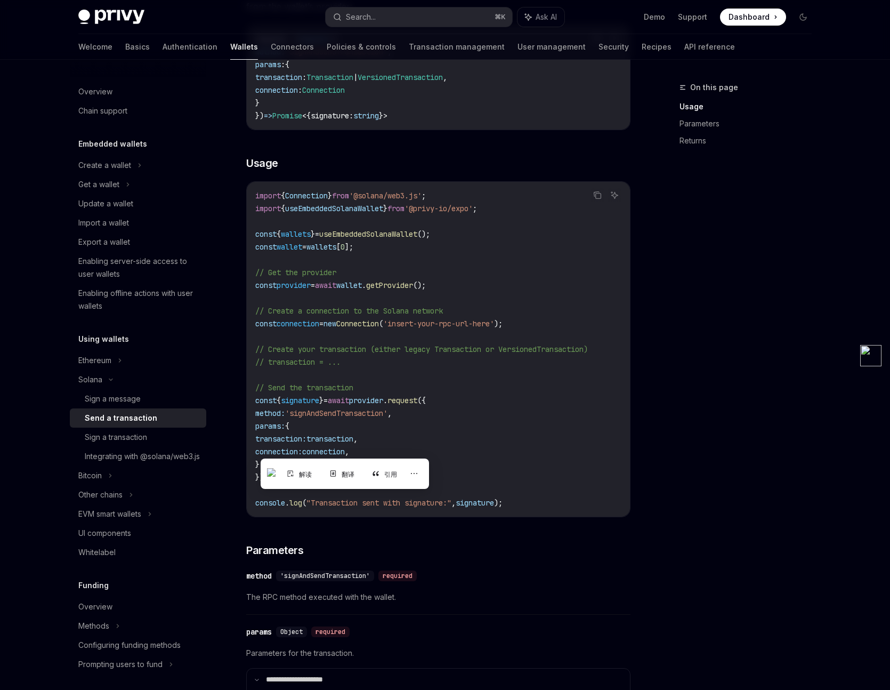
click at [353, 441] on span "transaction" at bounding box center [330, 439] width 47 height 10
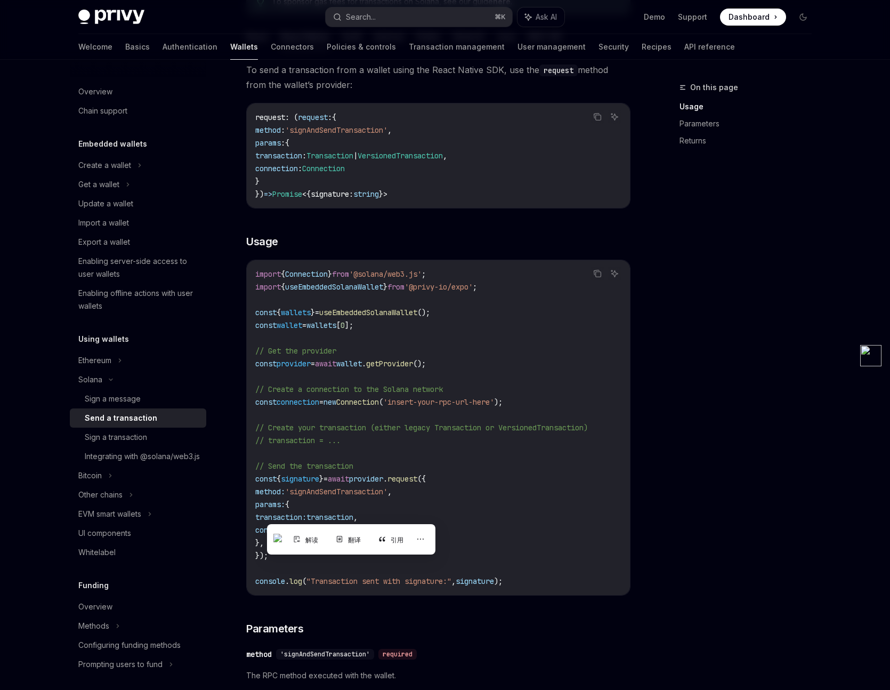
scroll to position [149, 0]
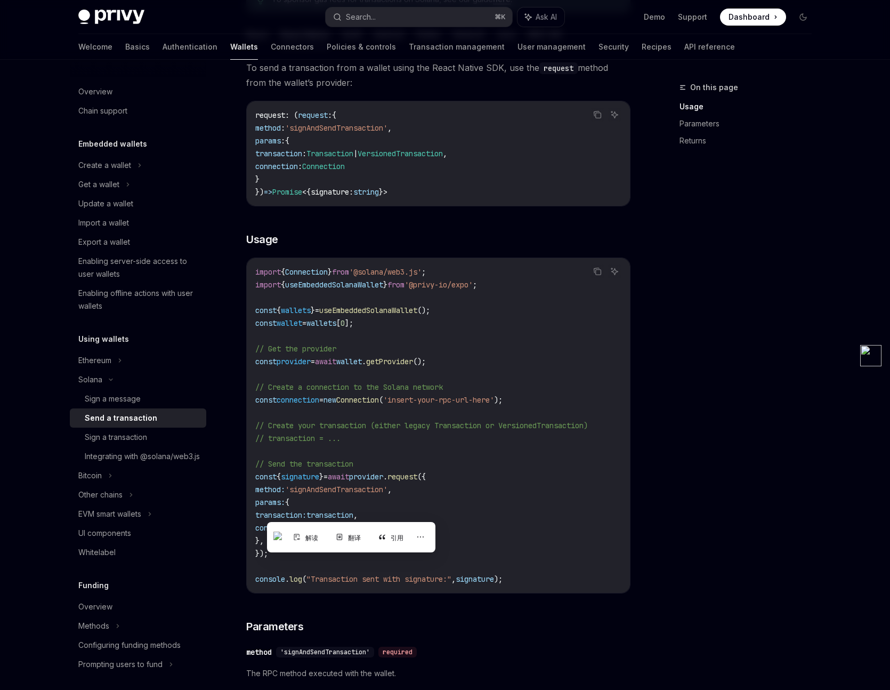
copy span "transaction"
click at [414, 444] on code "import { Connection } from '@solana/web3.js' ; import { useEmbeddedSolanaWallet…" at bounding box center [438, 425] width 366 height 320
click at [531, 475] on code "import { Connection } from '@solana/web3.js' ; import { useEmbeddedSolanaWallet…" at bounding box center [438, 425] width 366 height 320
click at [694, 464] on div "On this page Usage Parameters Returns" at bounding box center [739, 385] width 162 height 609
click at [701, 439] on div "On this page Usage Parameters Returns" at bounding box center [739, 385] width 162 height 609
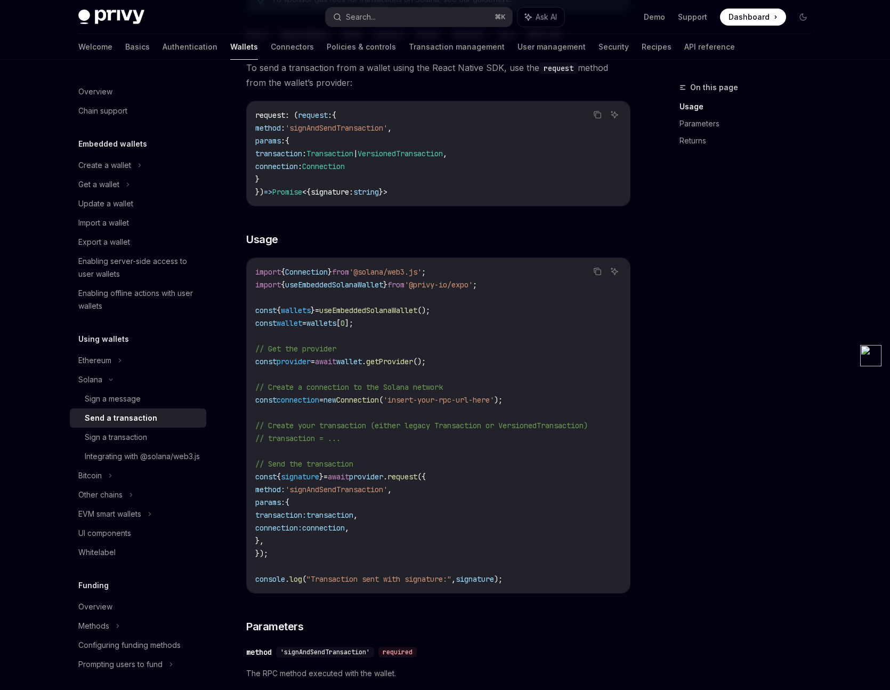
click at [529, 502] on code "import { Connection } from '@solana/web3.js' ; import { useEmbeddedSolanaWallet…" at bounding box center [438, 425] width 366 height 320
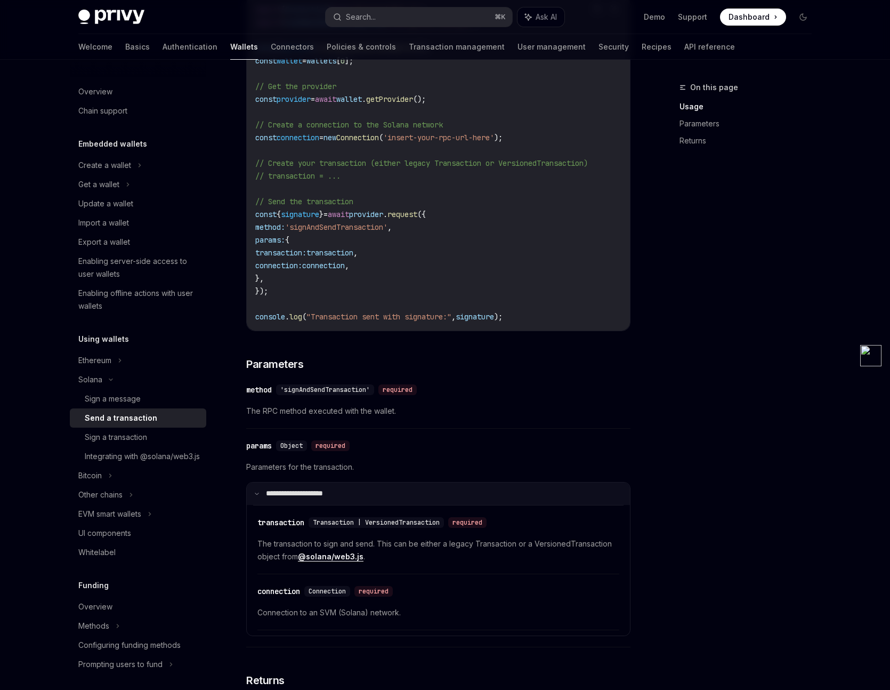
scroll to position [412, 0]
click at [720, 477] on div "On this page Usage Parameters Returns" at bounding box center [739, 385] width 162 height 609
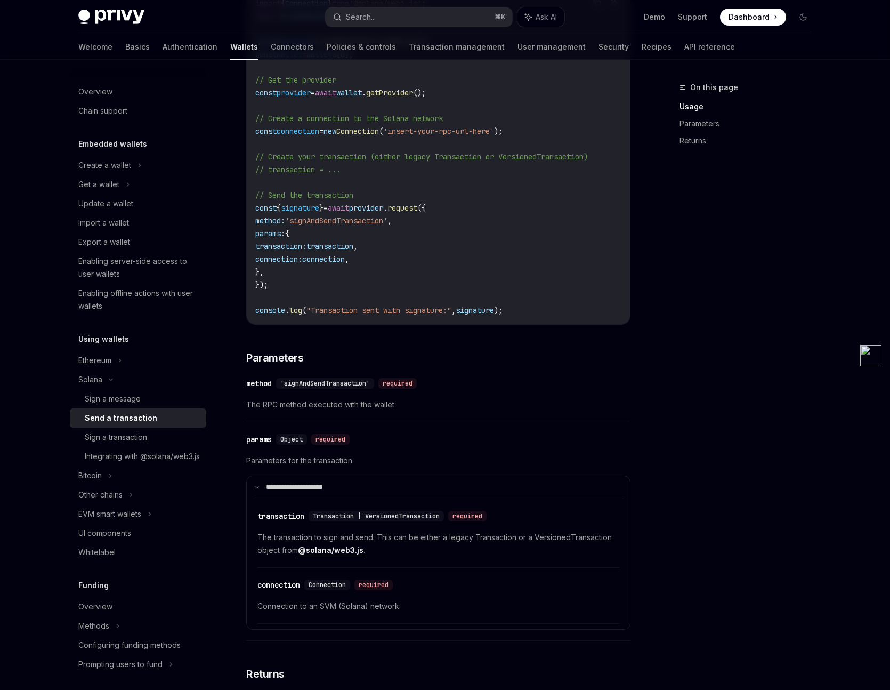
scroll to position [400, 0]
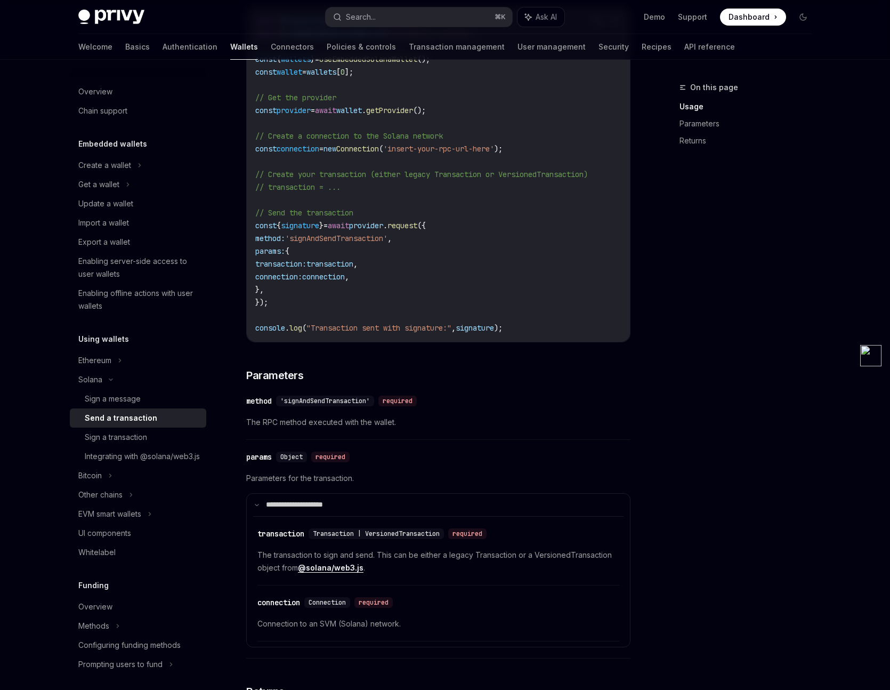
click at [523, 453] on div "​ params Object required" at bounding box center [433, 456] width 374 height 13
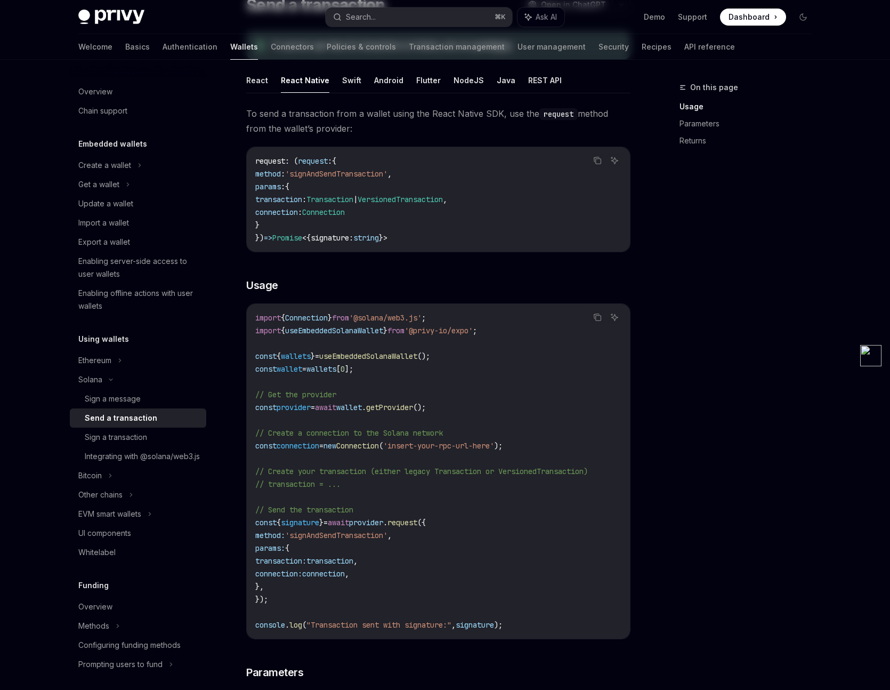
scroll to position [0, 0]
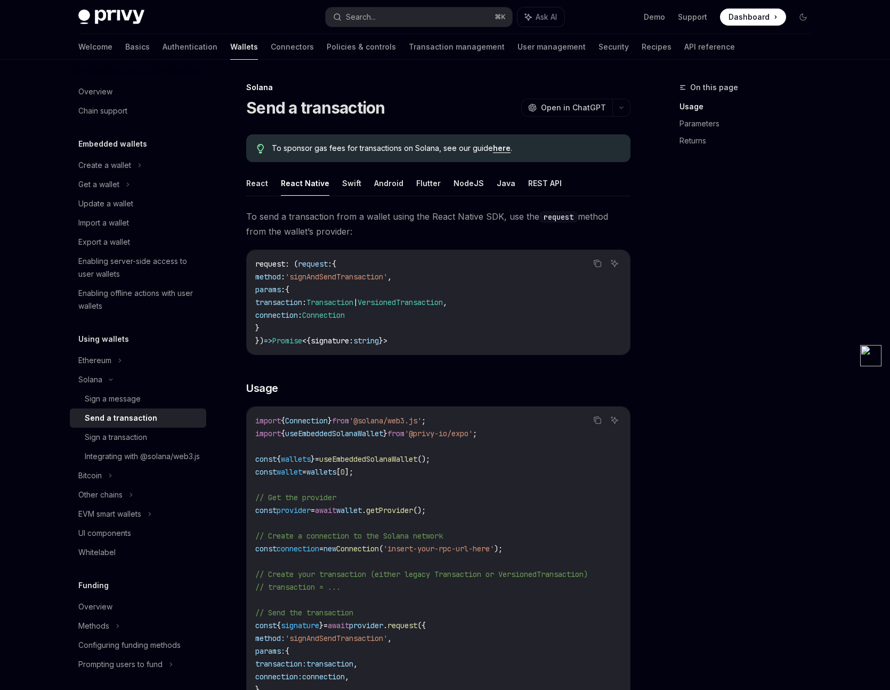
click at [269, 184] on ul "React React Native Swift Android Flutter NodeJS Java REST API" at bounding box center [438, 184] width 384 height 26
click at [264, 186] on button "React" at bounding box center [257, 183] width 22 height 25
type textarea "*"
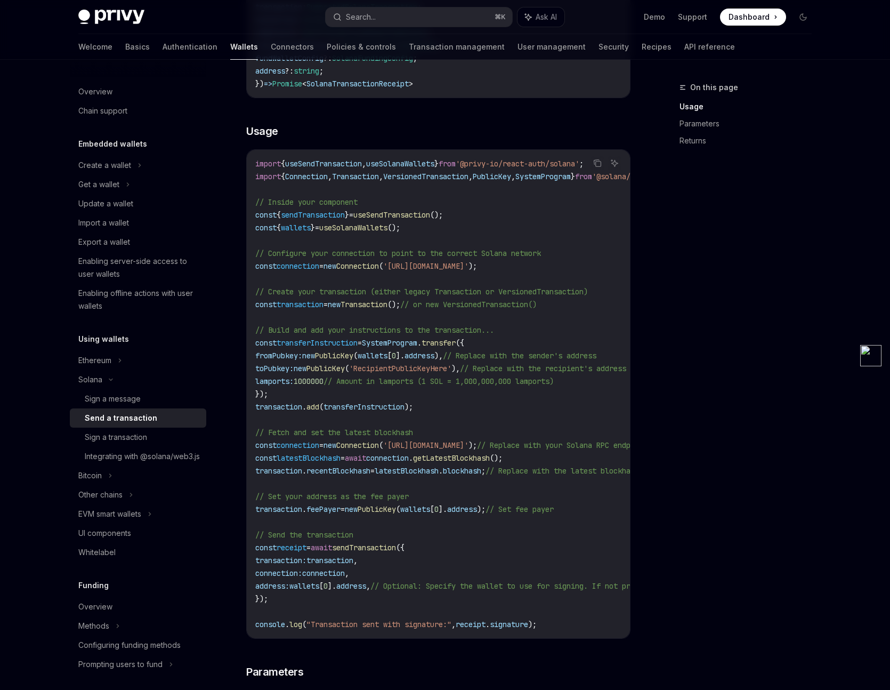
scroll to position [283, 0]
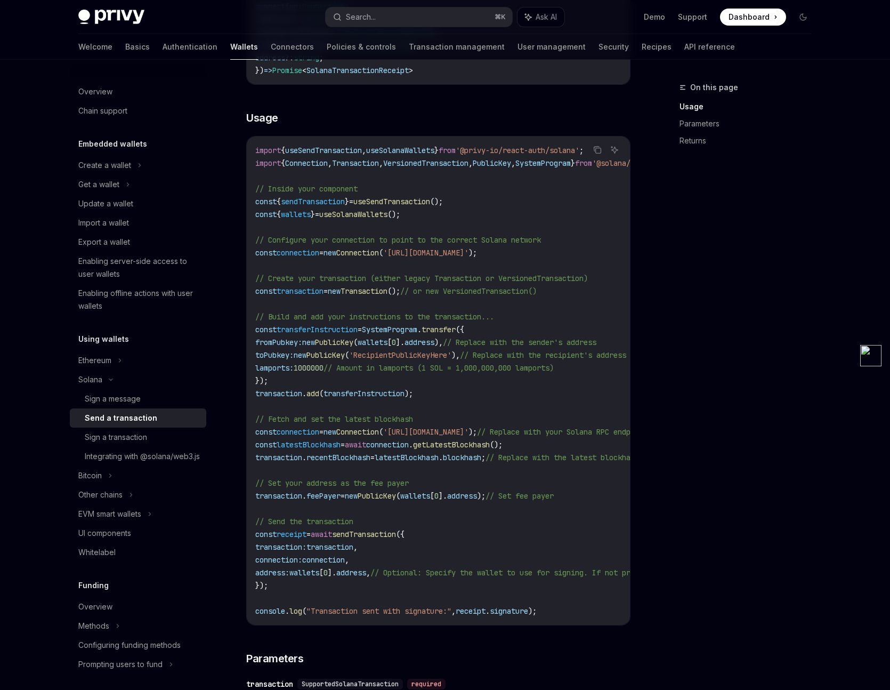
click at [301, 250] on span "connection" at bounding box center [298, 253] width 43 height 10
click at [338, 304] on code "import { useSendTransaction , useSolanaWallets } from '@privy-io/react-auth/sol…" at bounding box center [536, 380] width 563 height 473
click at [289, 456] on span "transaction" at bounding box center [278, 458] width 47 height 10
click at [289, 491] on span "transaction" at bounding box center [278, 496] width 47 height 10
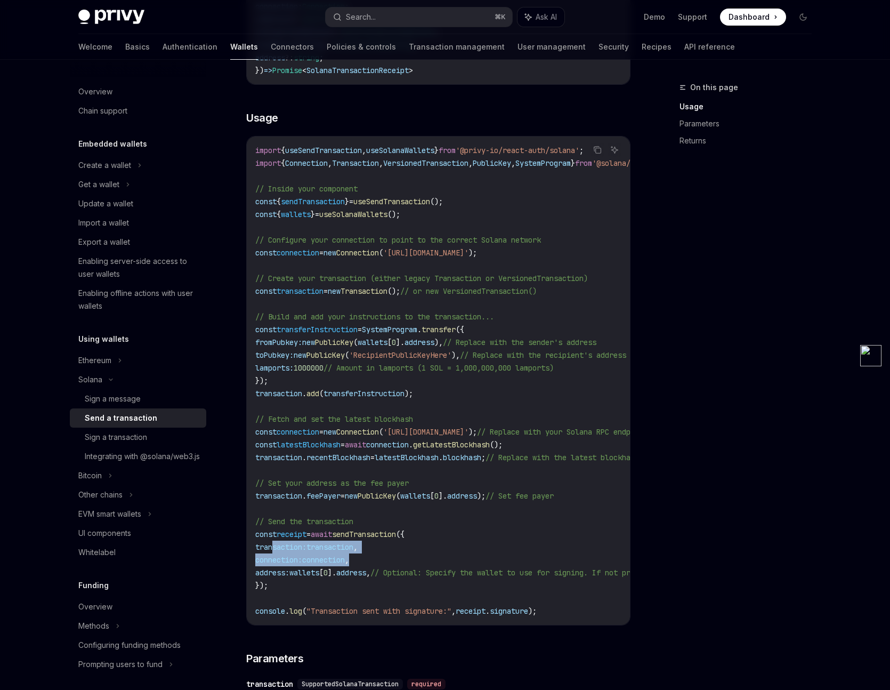
drag, startPoint x: 272, startPoint y: 549, endPoint x: 406, endPoint y: 562, distance: 134.4
click at [406, 562] on code "import { useSendTransaction , useSolanaWallets } from '@privy-io/react-auth/sol…" at bounding box center [536, 380] width 563 height 473
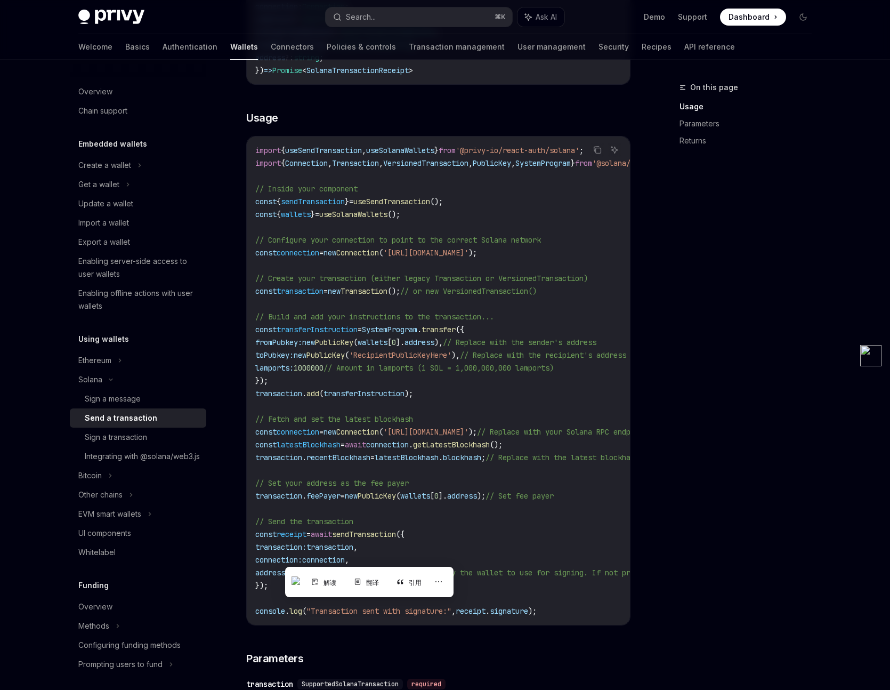
click at [269, 576] on span "address:" at bounding box center [272, 573] width 34 height 10
drag, startPoint x: 269, startPoint y: 575, endPoint x: 427, endPoint y: 574, distance: 158.3
click at [427, 574] on span "address: wallets [ 0 ]. address , // Optional: Specify the wallet to use for si…" at bounding box center [523, 573] width 537 height 10
click at [301, 536] on span "receipt" at bounding box center [292, 534] width 30 height 10
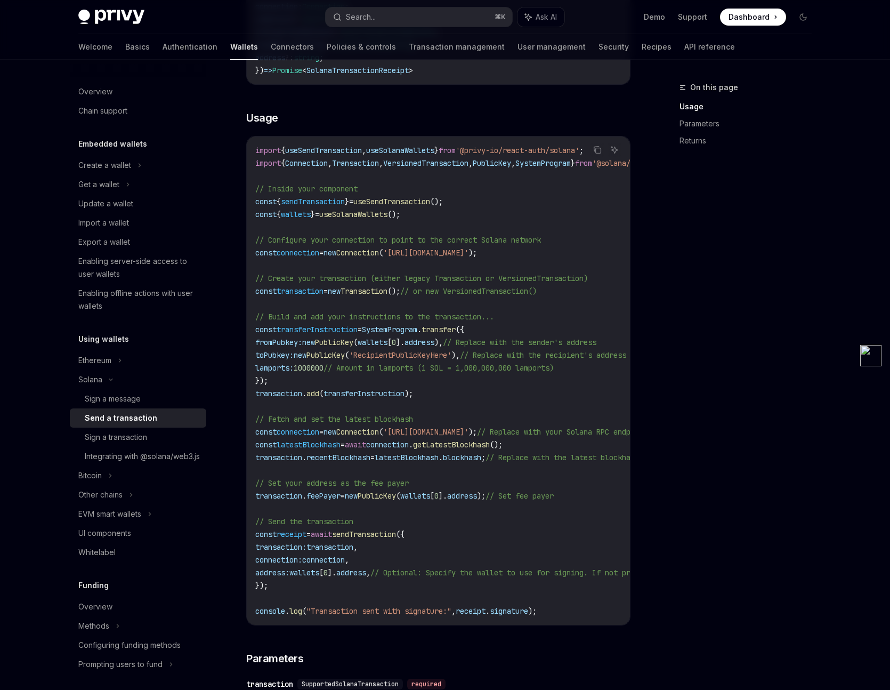
click at [497, 527] on code "import { useSendTransaction , useSolanaWallets } from '@privy-io/react-auth/sol…" at bounding box center [536, 380] width 563 height 473
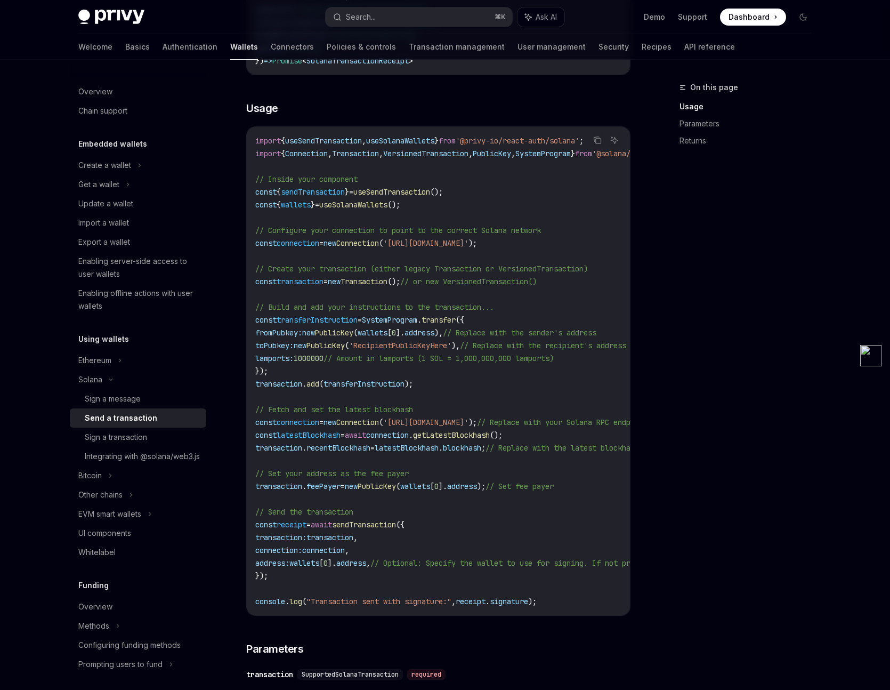
scroll to position [296, 0]
